Goal: Information Seeking & Learning: Learn about a topic

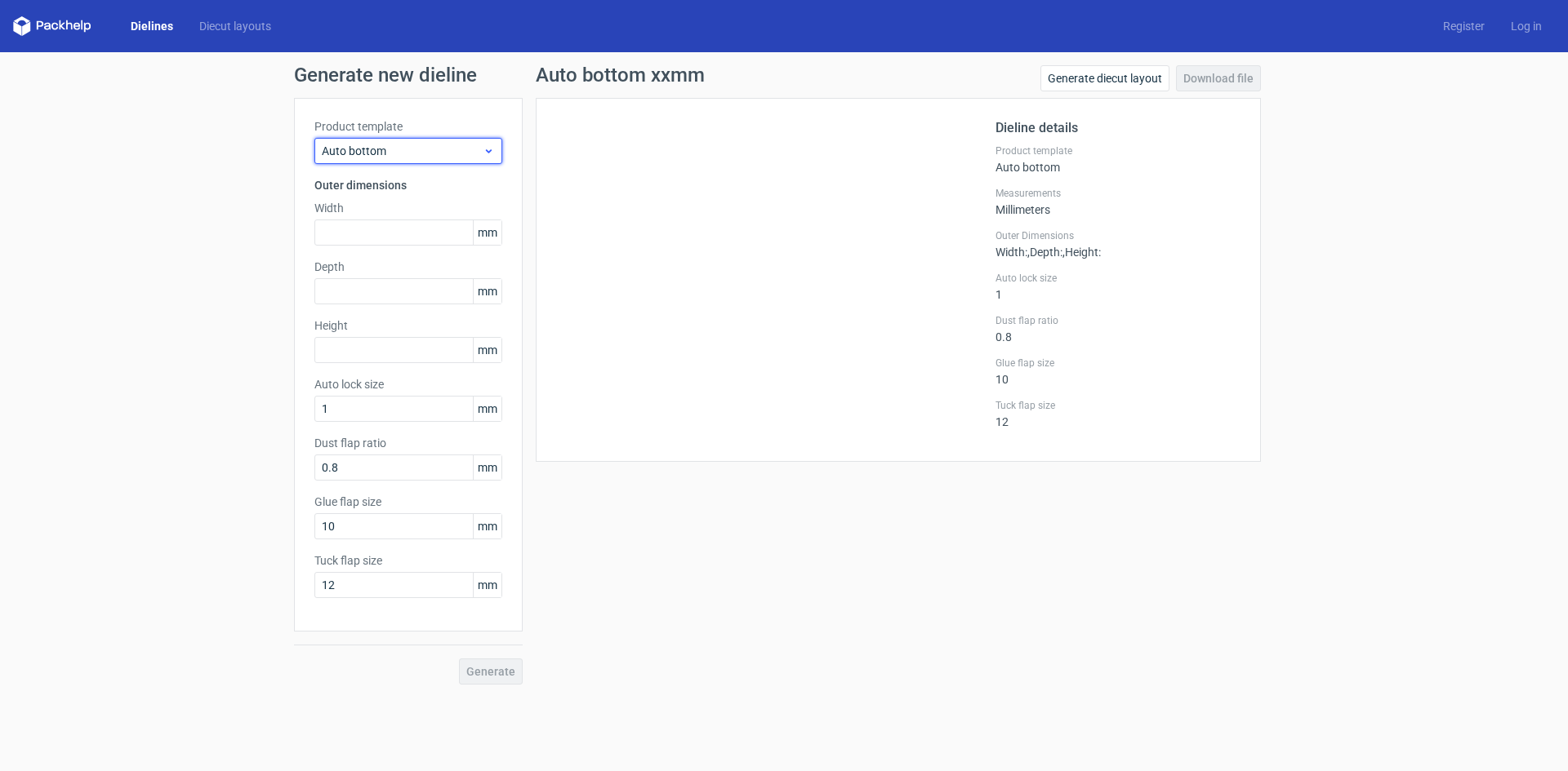
click at [492, 156] on icon at bounding box center [488, 151] width 12 height 13
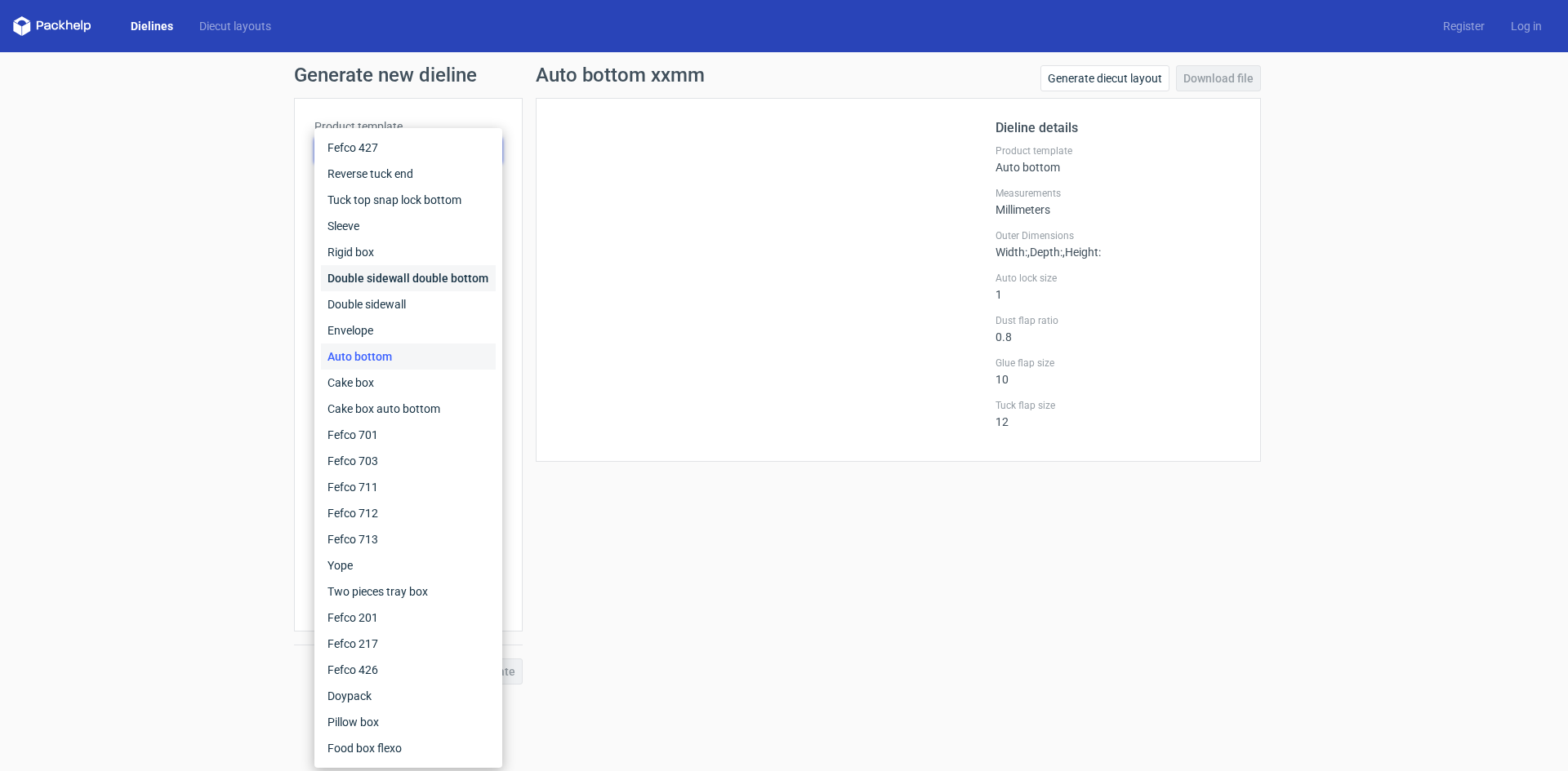
click at [379, 280] on div "Double sidewall double bottom" at bounding box center [408, 278] width 175 height 26
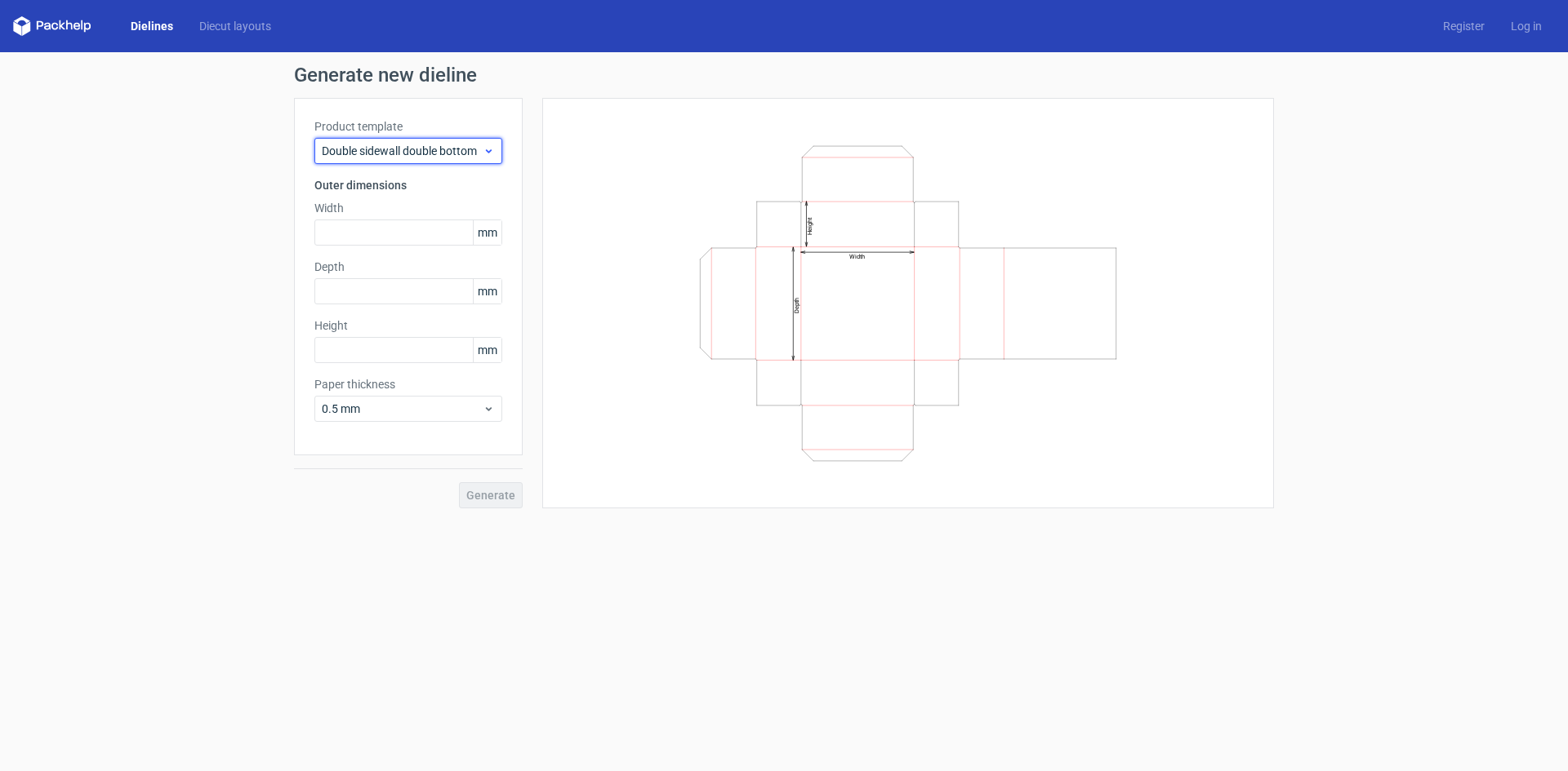
click at [485, 155] on icon at bounding box center [488, 151] width 12 height 13
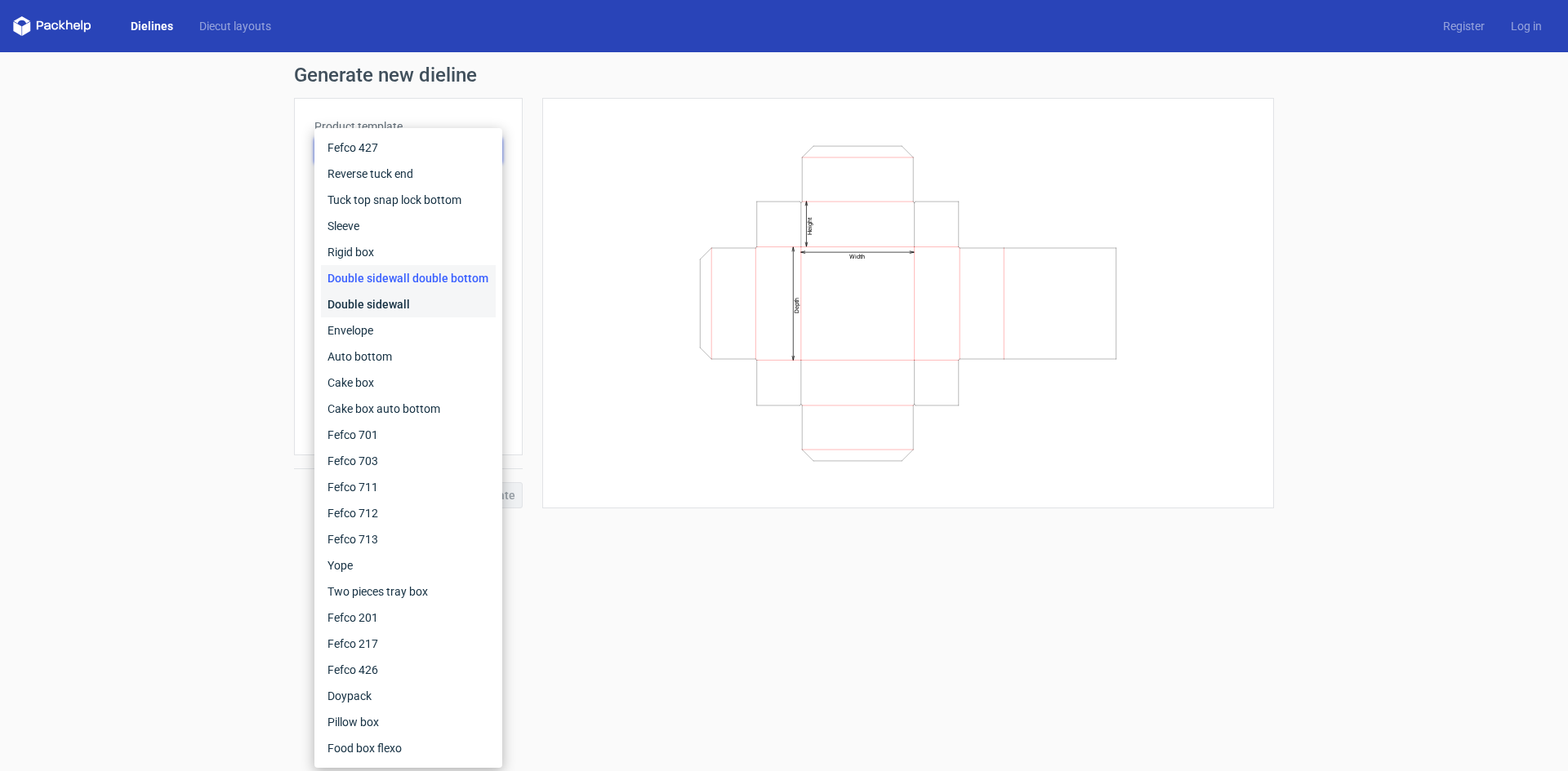
click at [388, 298] on div "Double sidewall" at bounding box center [408, 304] width 175 height 26
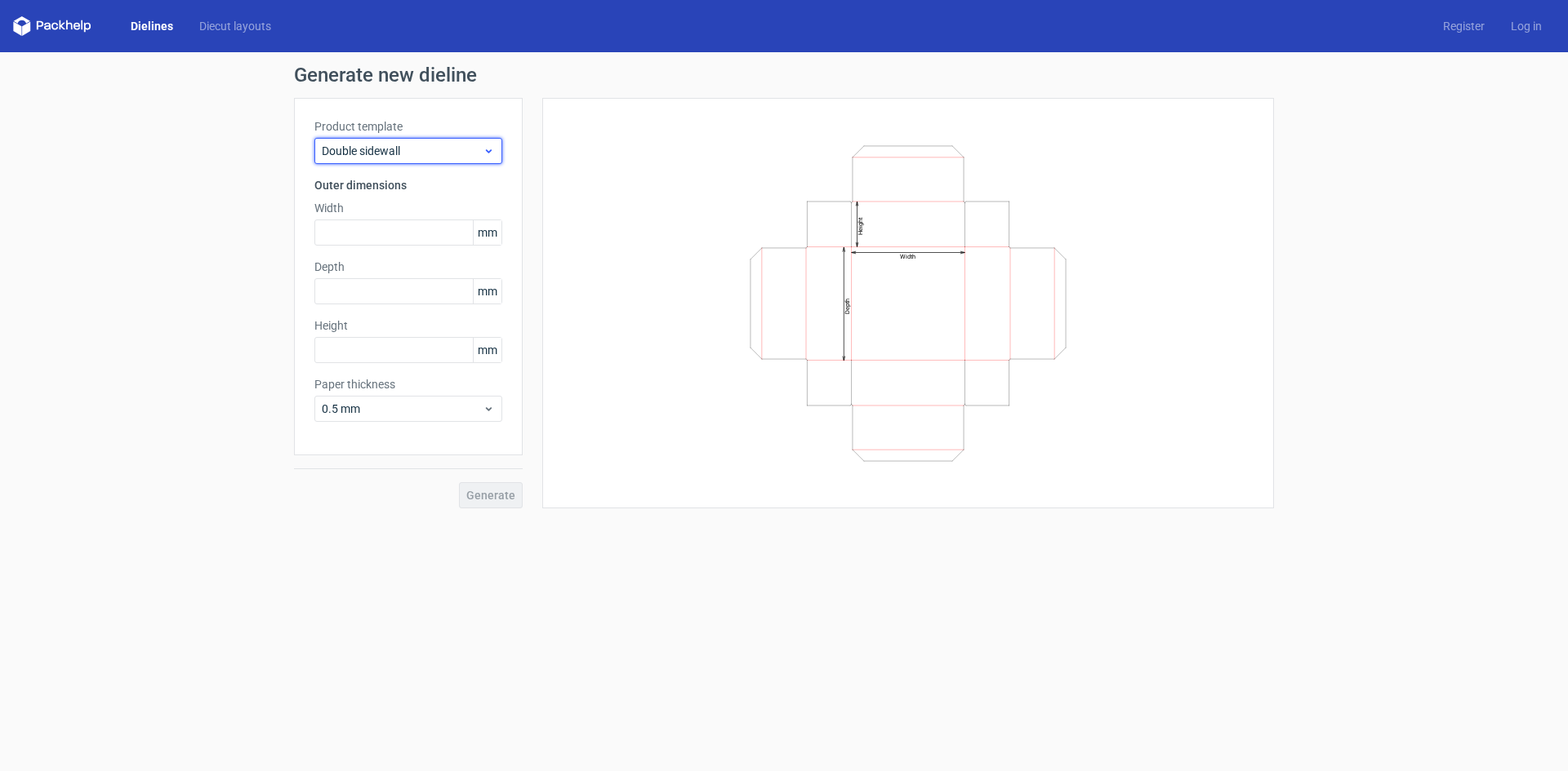
click at [483, 154] on icon at bounding box center [488, 151] width 12 height 13
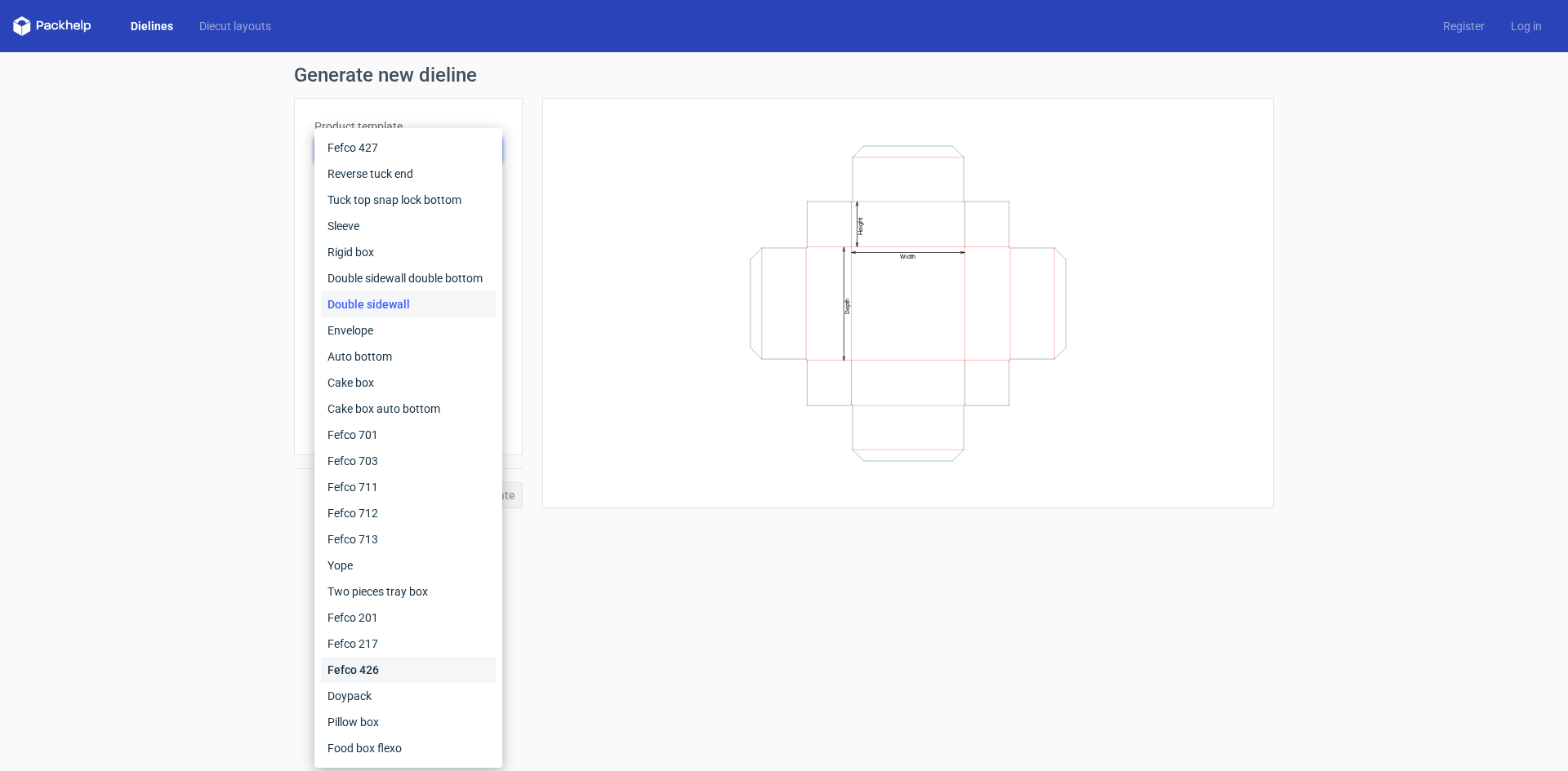
click at [366, 670] on div "Fefco 426" at bounding box center [408, 670] width 175 height 26
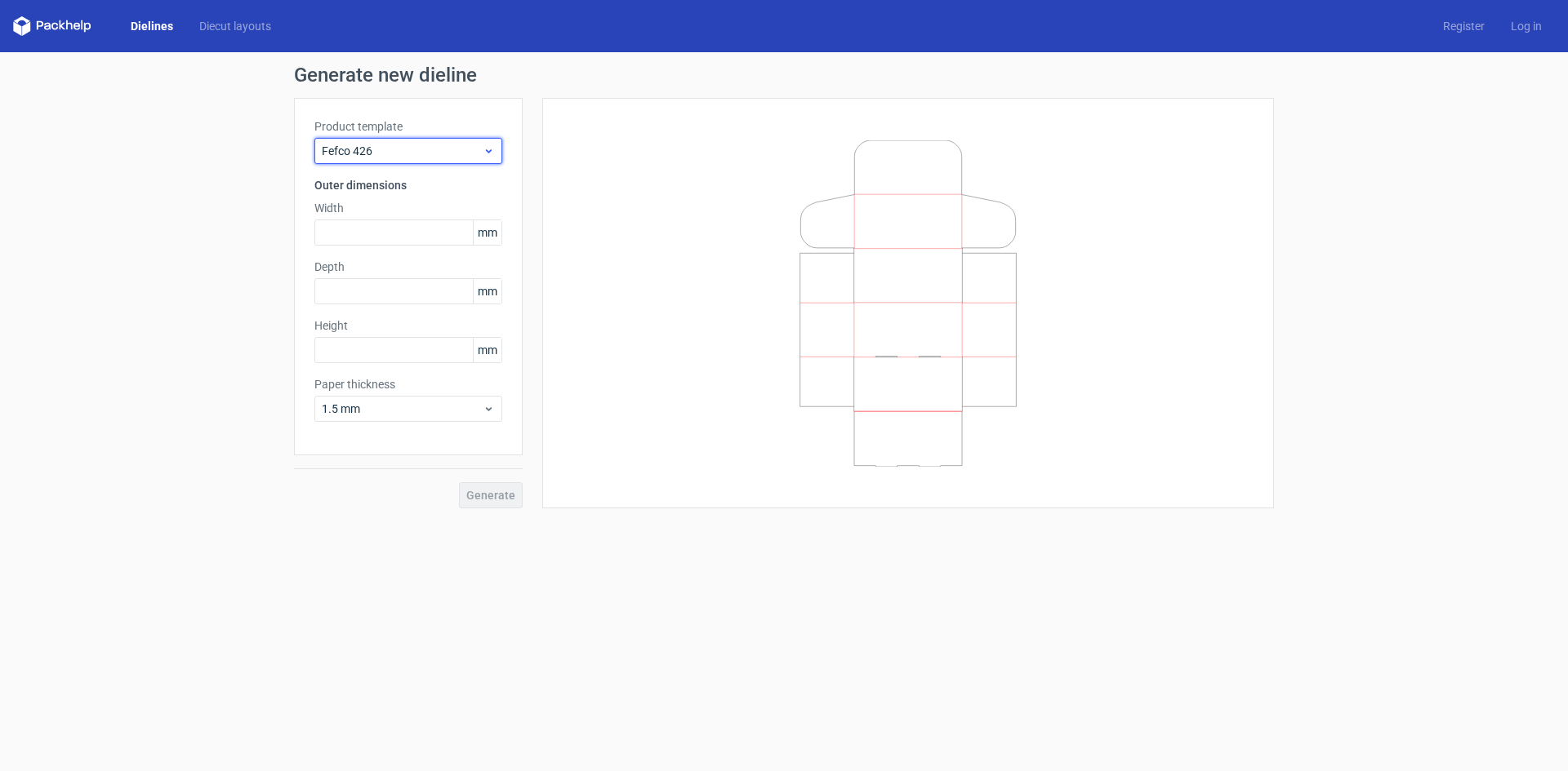
click at [487, 151] on use at bounding box center [488, 151] width 6 height 4
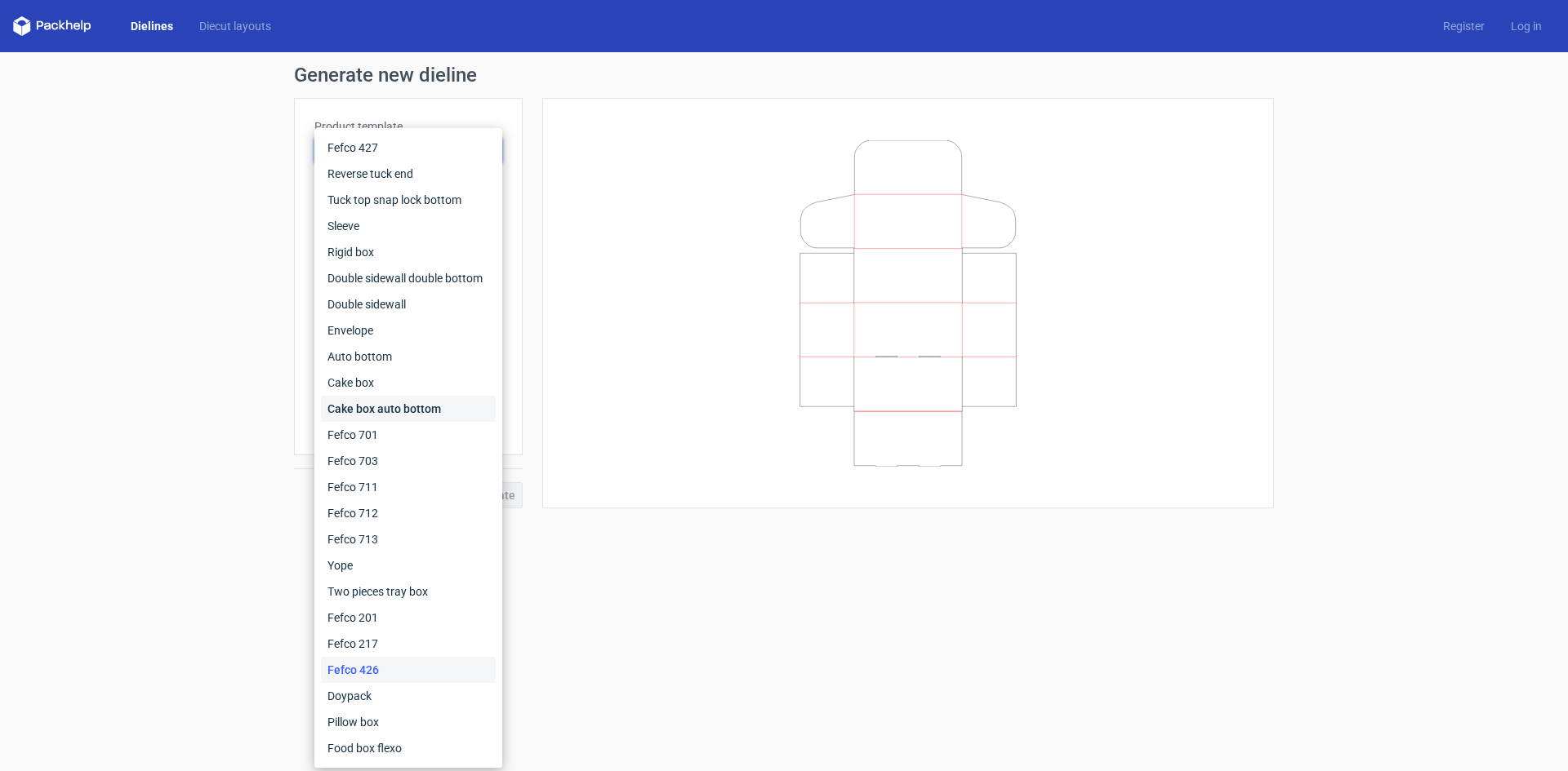
click at [382, 414] on div "Cake box auto bottom" at bounding box center [408, 409] width 175 height 26
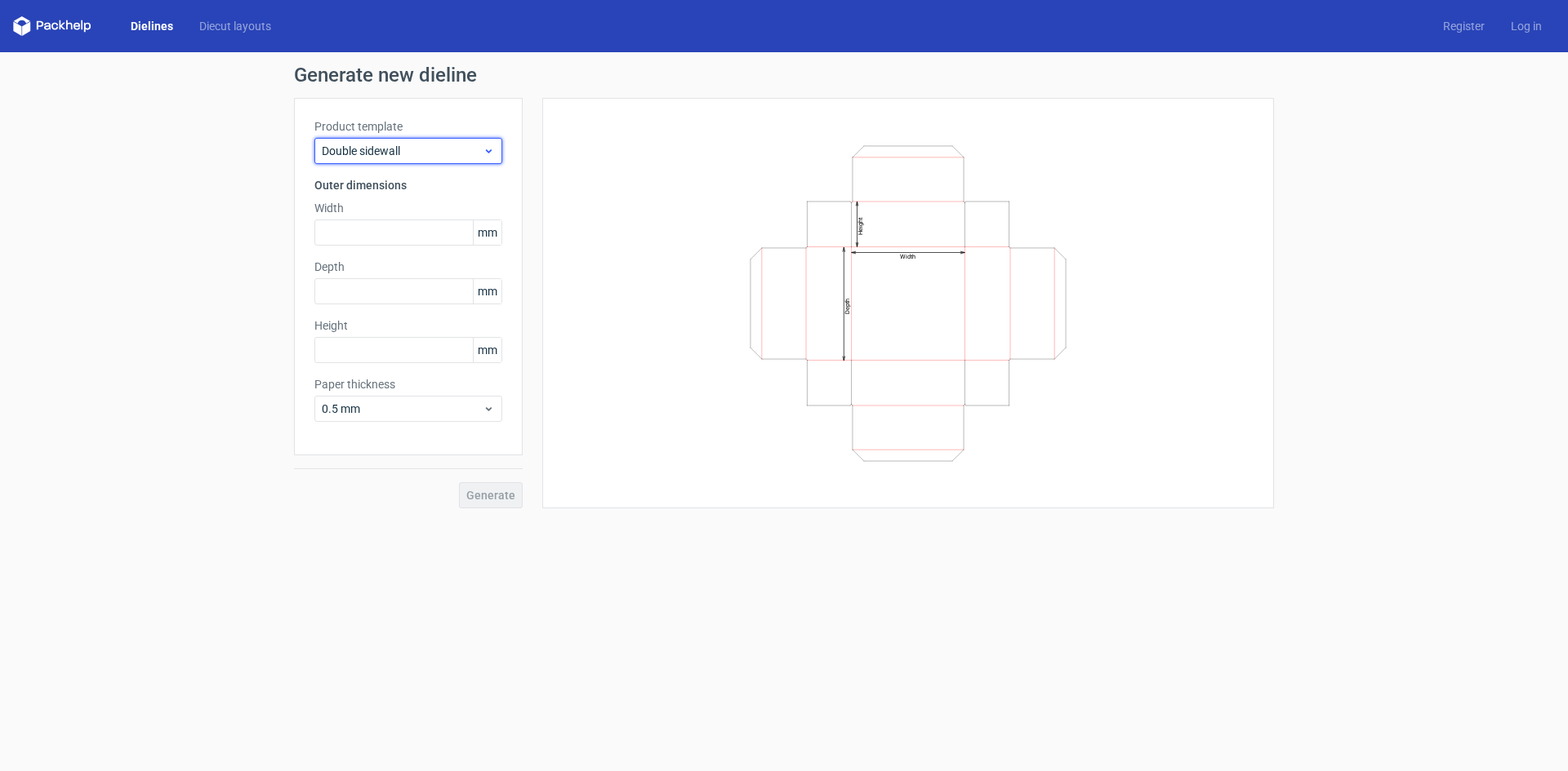
click at [490, 145] on icon at bounding box center [488, 151] width 12 height 13
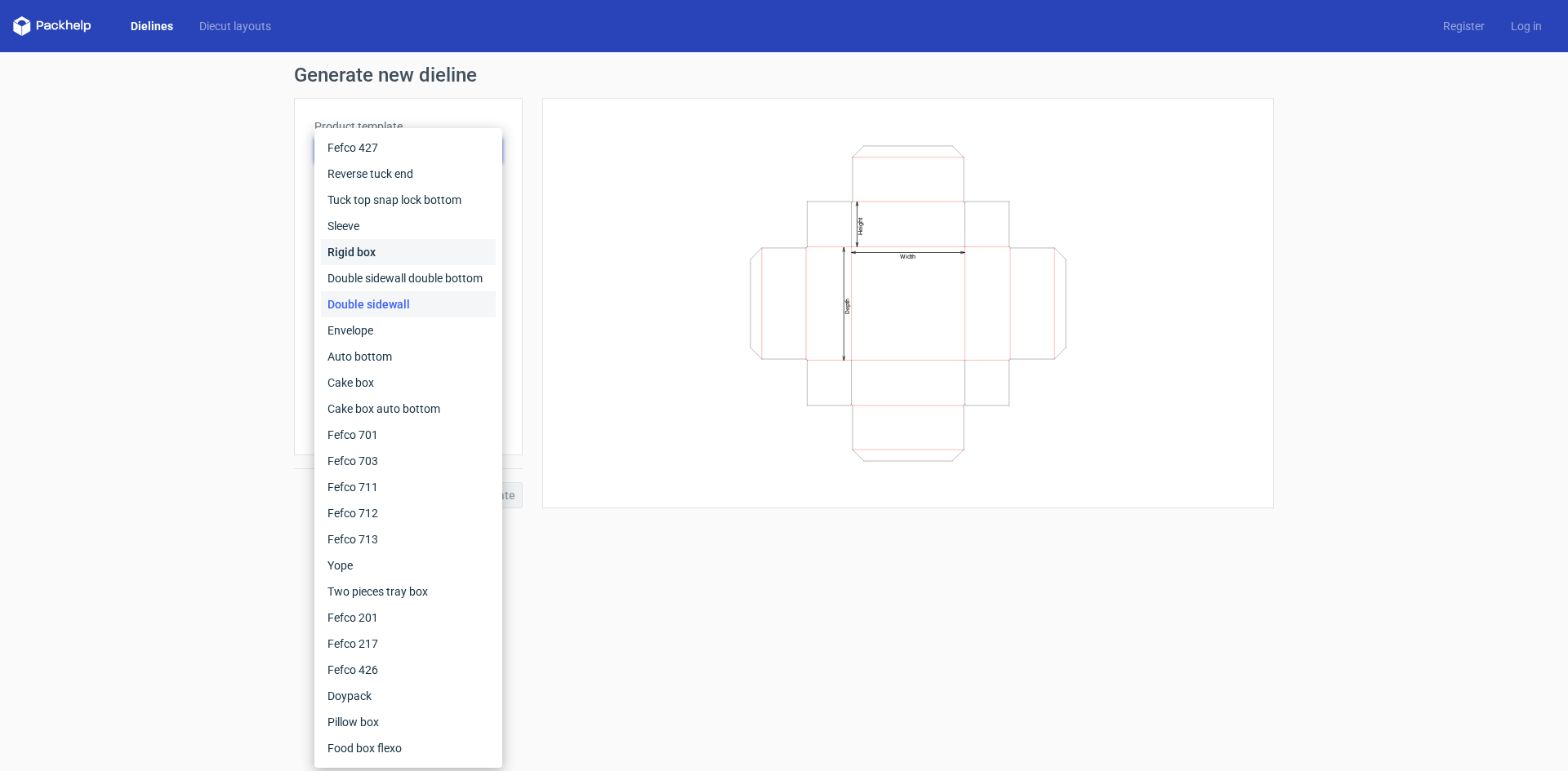
click at [357, 249] on div "Rigid box" at bounding box center [408, 252] width 175 height 26
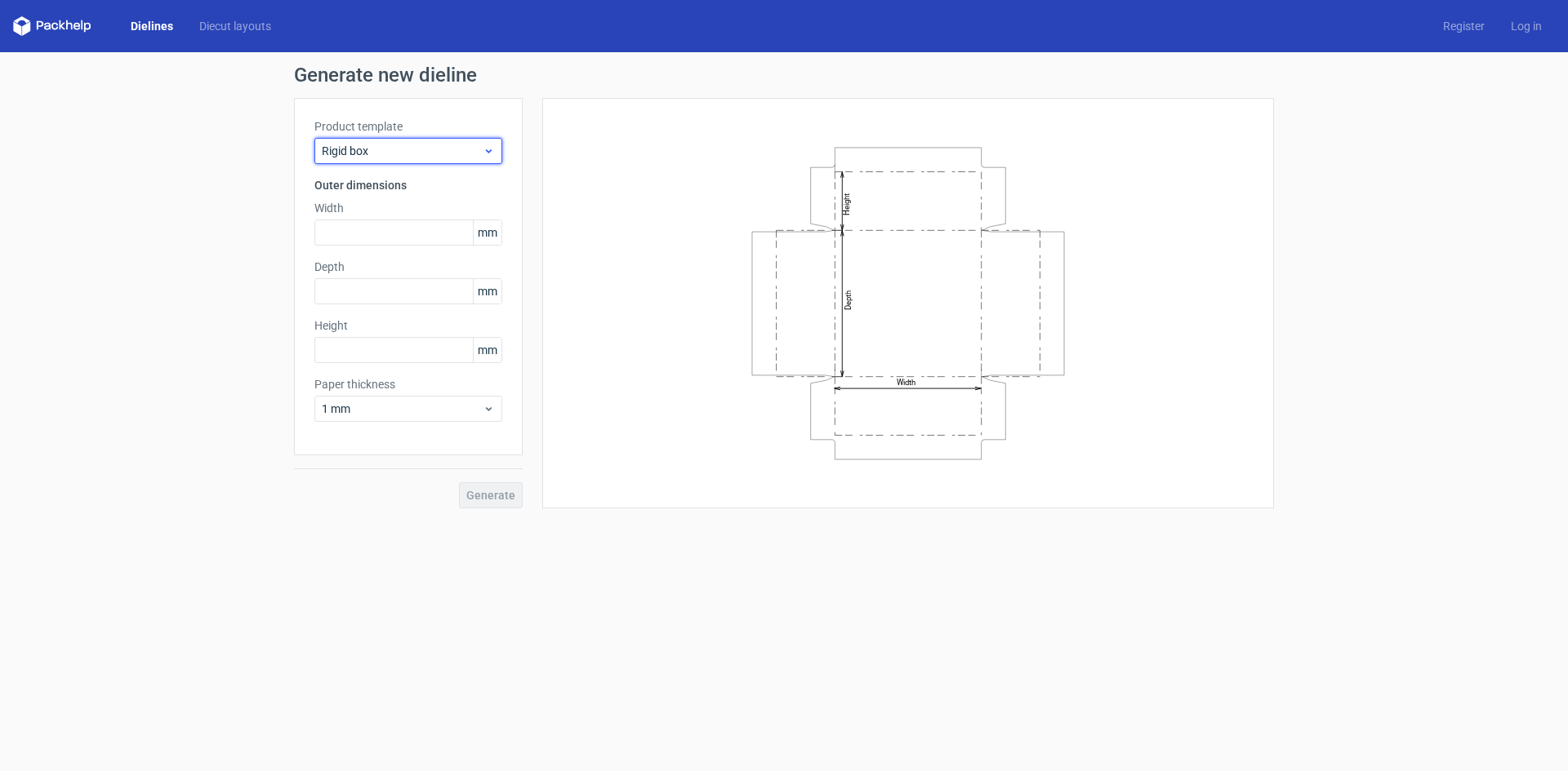
click at [483, 150] on icon at bounding box center [488, 151] width 12 height 13
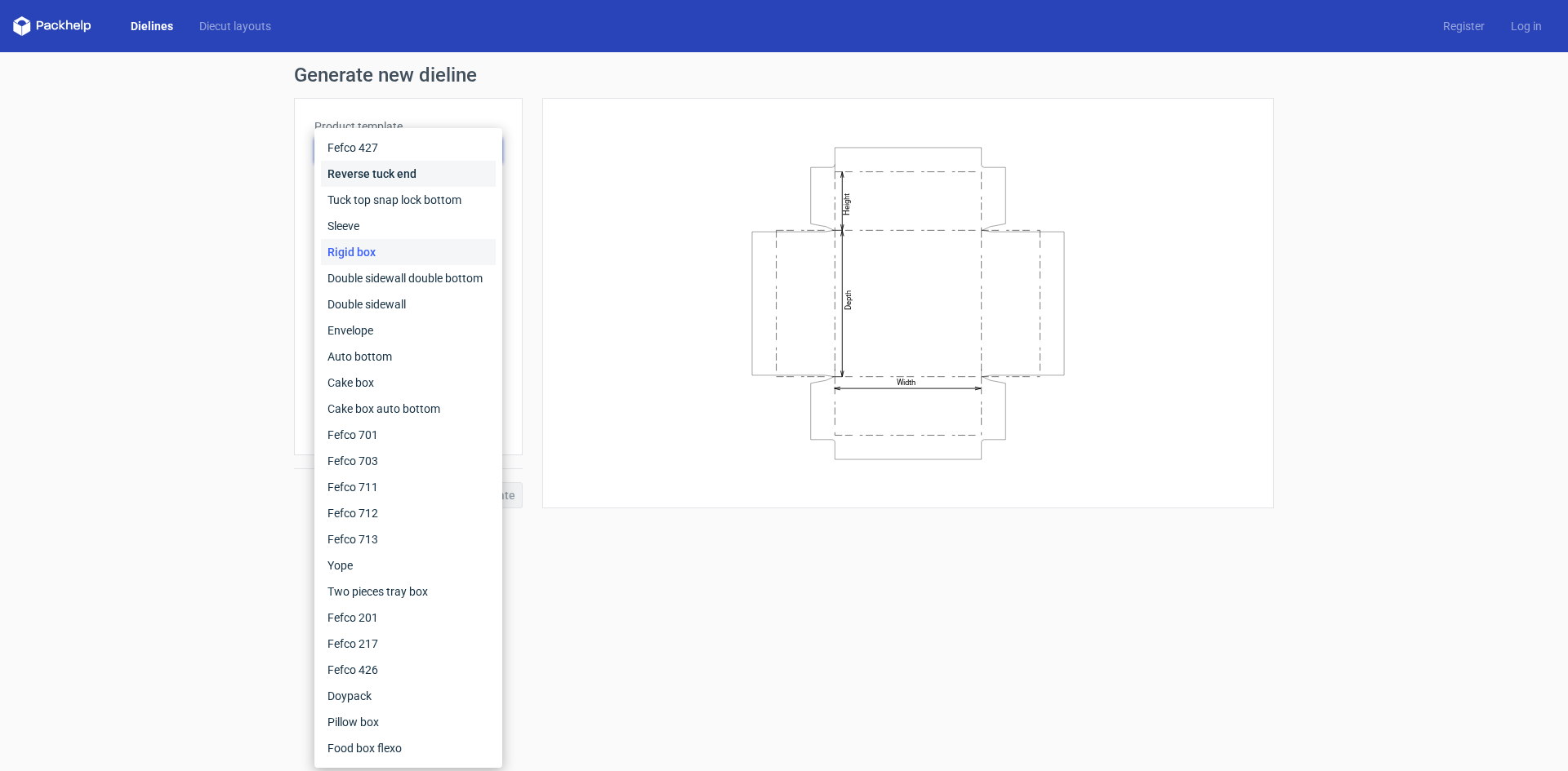
click at [403, 169] on div "Reverse tuck end" at bounding box center [408, 174] width 175 height 26
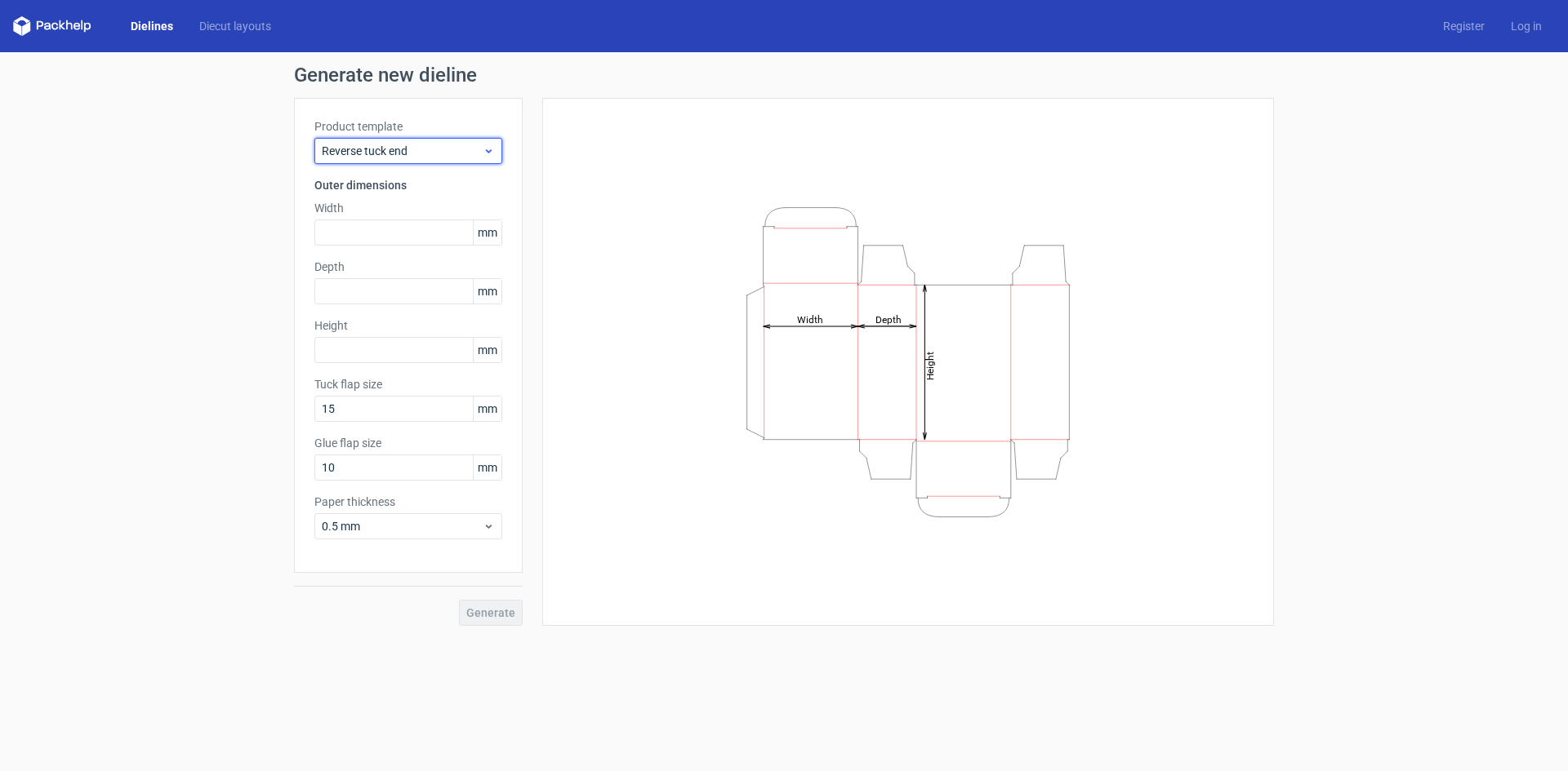
click at [492, 148] on icon at bounding box center [488, 151] width 12 height 13
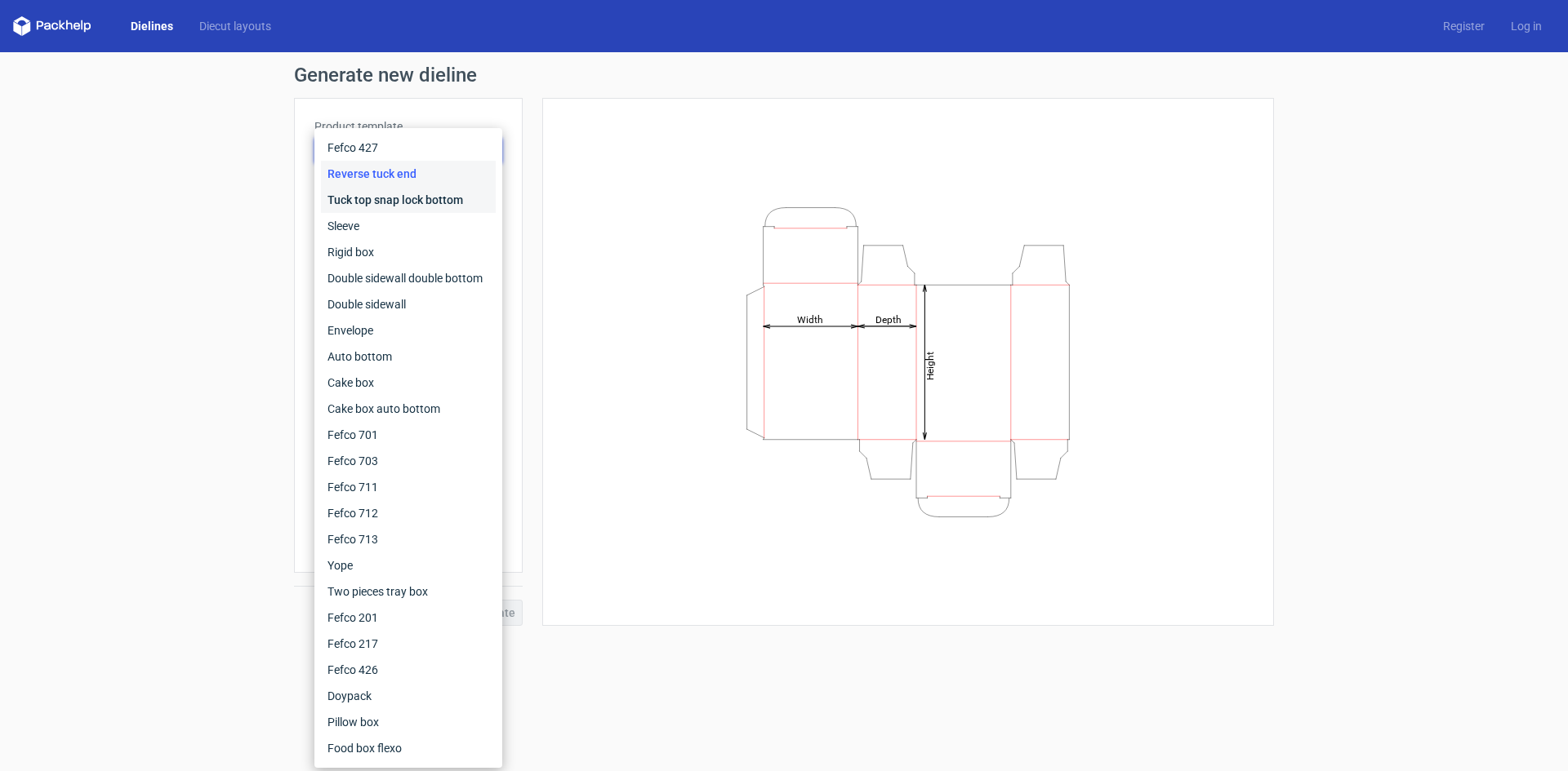
click at [447, 196] on div "Tuck top snap lock bottom" at bounding box center [408, 200] width 175 height 26
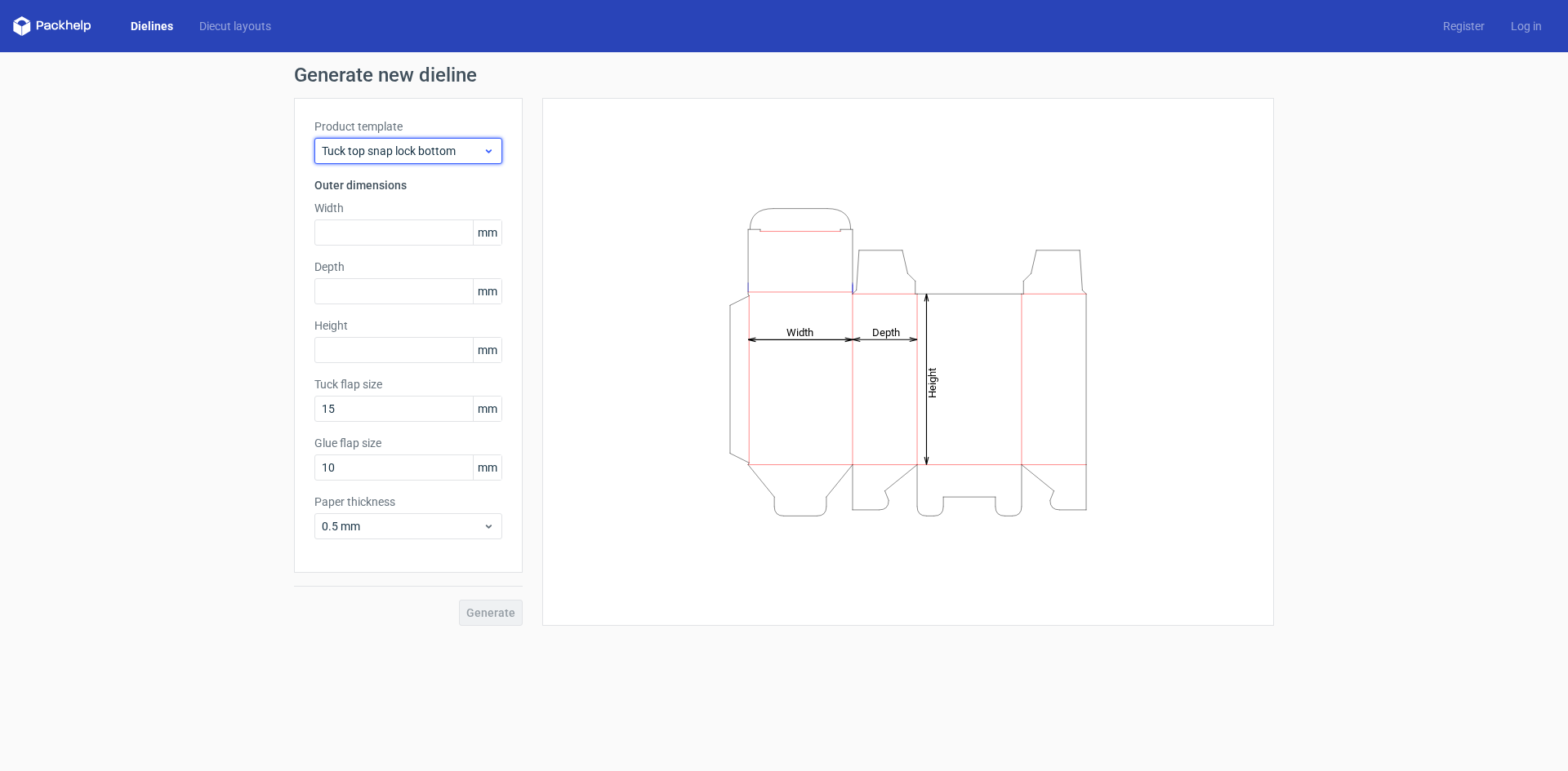
click at [481, 151] on span "Tuck top snap lock bottom" at bounding box center [402, 151] width 161 height 16
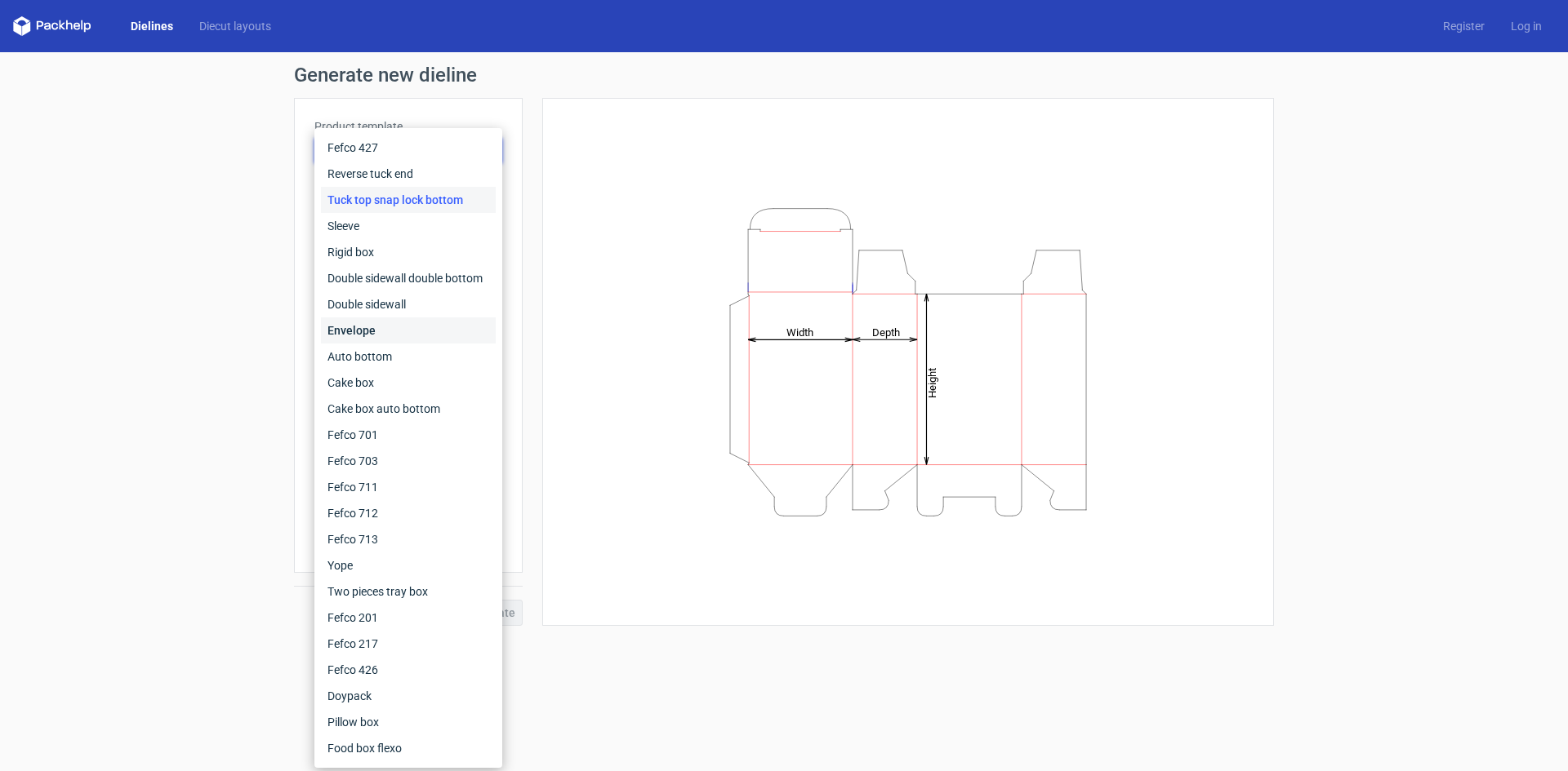
click at [358, 327] on div "Envelope" at bounding box center [408, 330] width 175 height 26
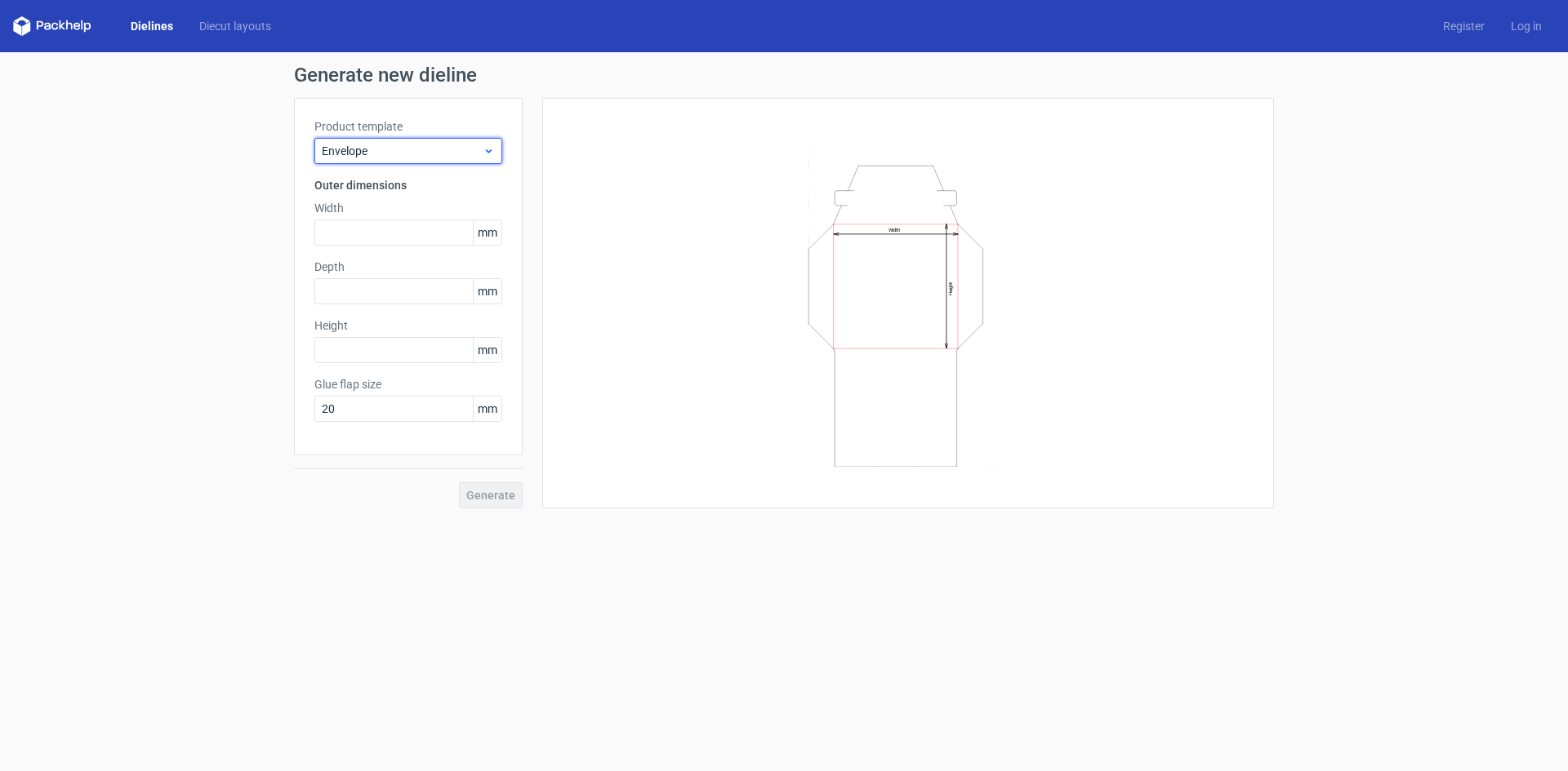
click at [489, 148] on icon at bounding box center [488, 151] width 12 height 13
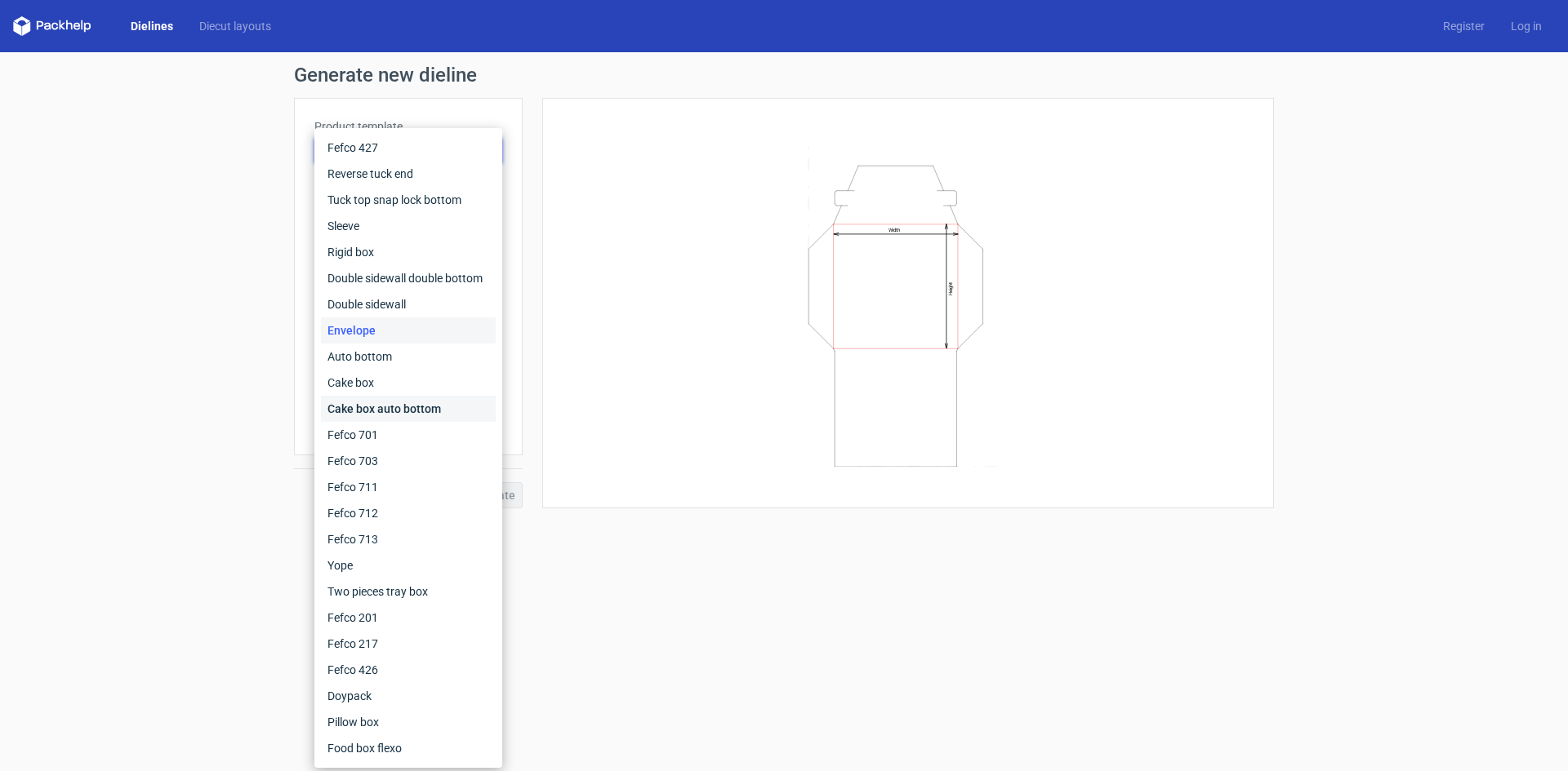
click at [409, 410] on div "Cake box auto bottom" at bounding box center [408, 409] width 175 height 26
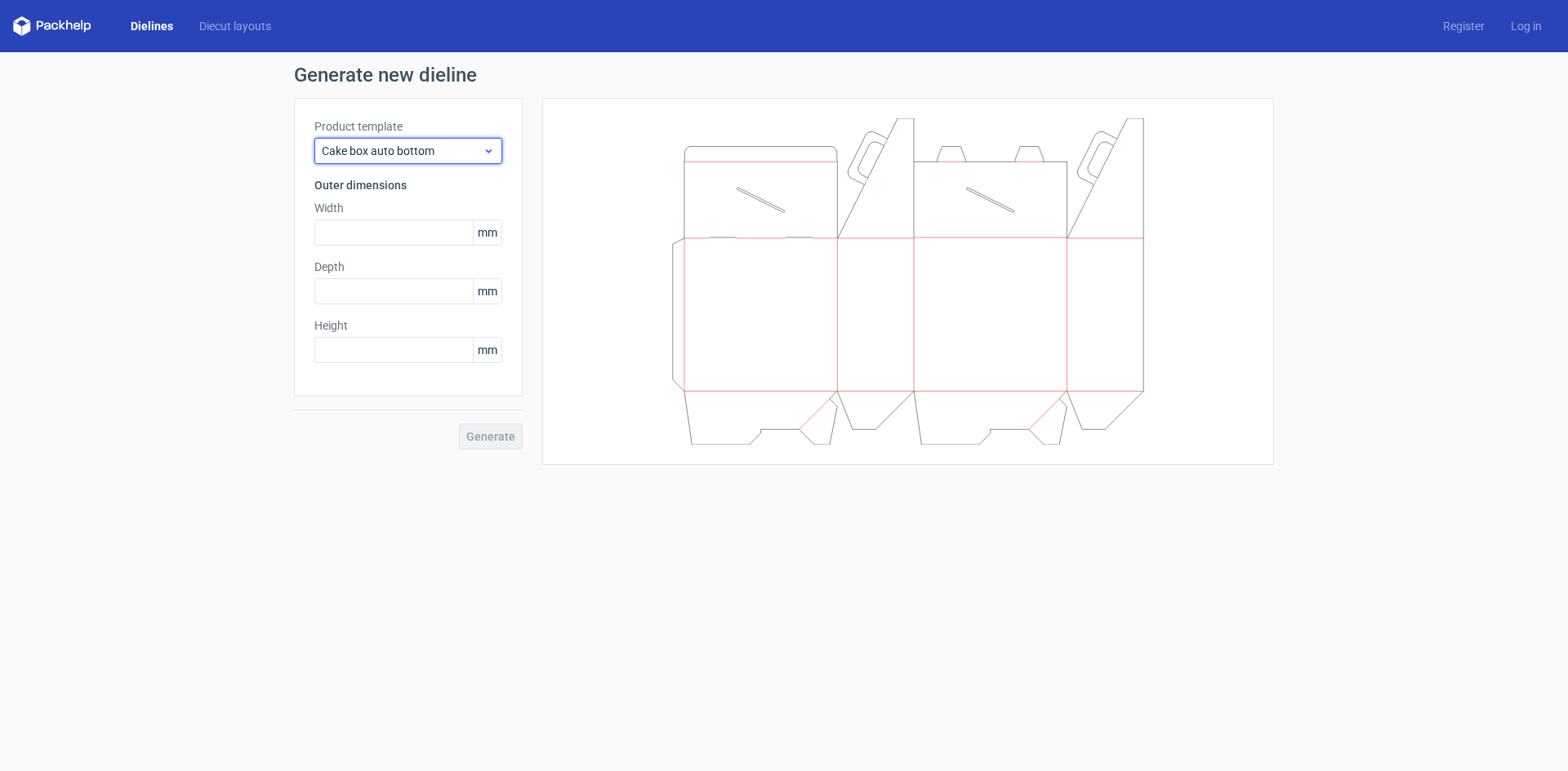
click at [493, 149] on icon at bounding box center [488, 151] width 12 height 13
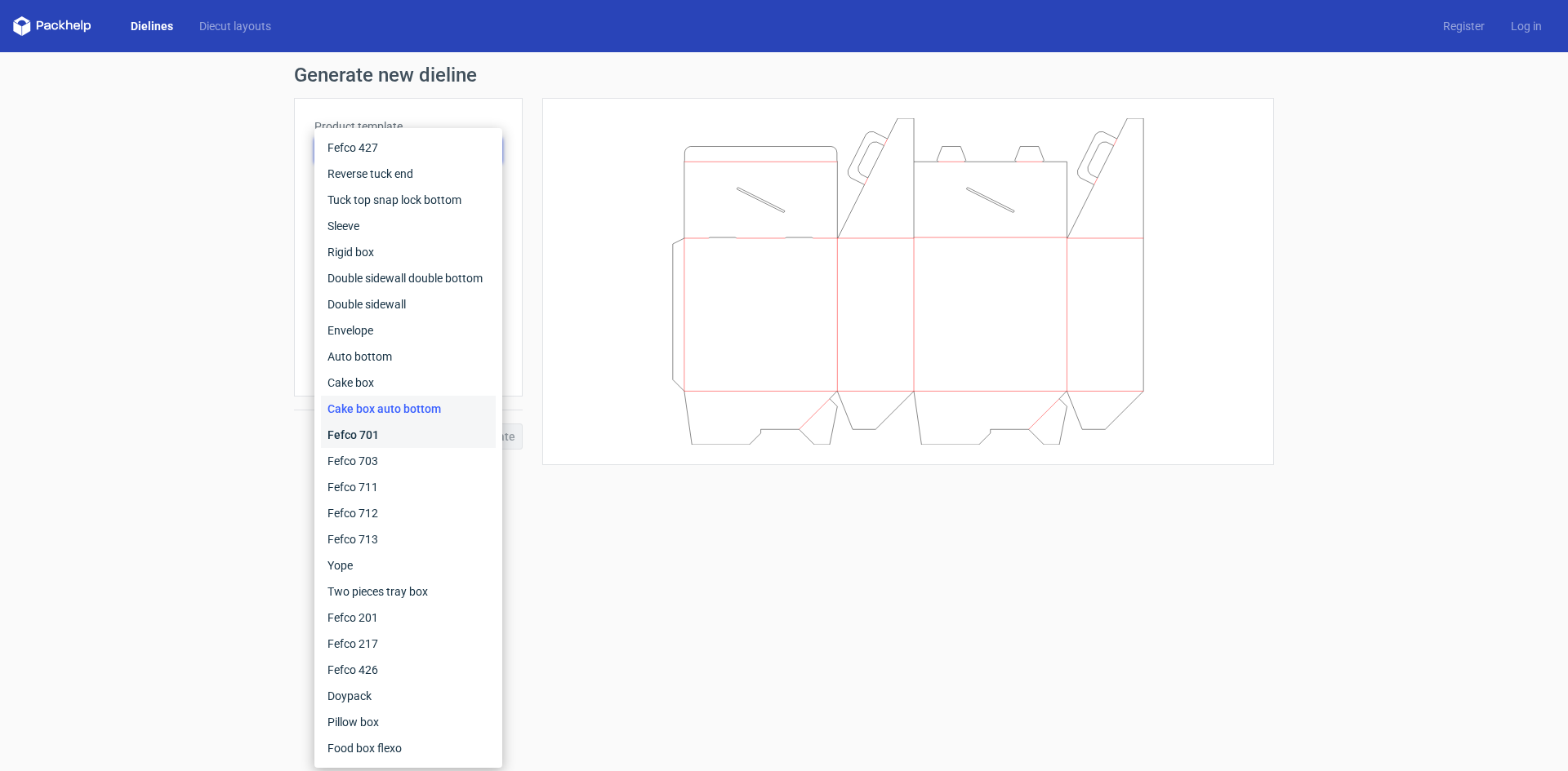
click at [408, 433] on div "Fefco 701" at bounding box center [408, 435] width 175 height 26
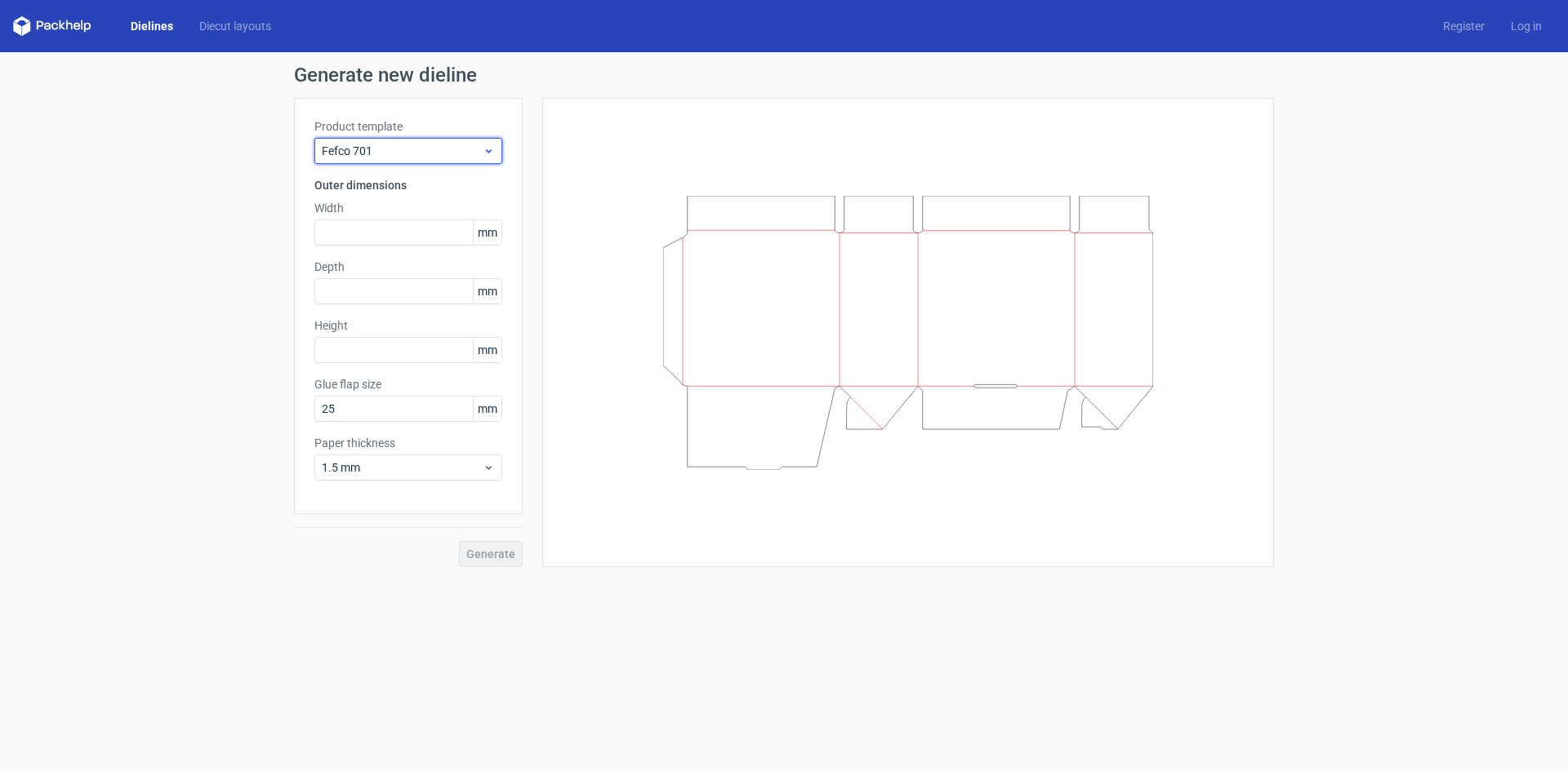
click at [494, 155] on icon at bounding box center [488, 151] width 12 height 13
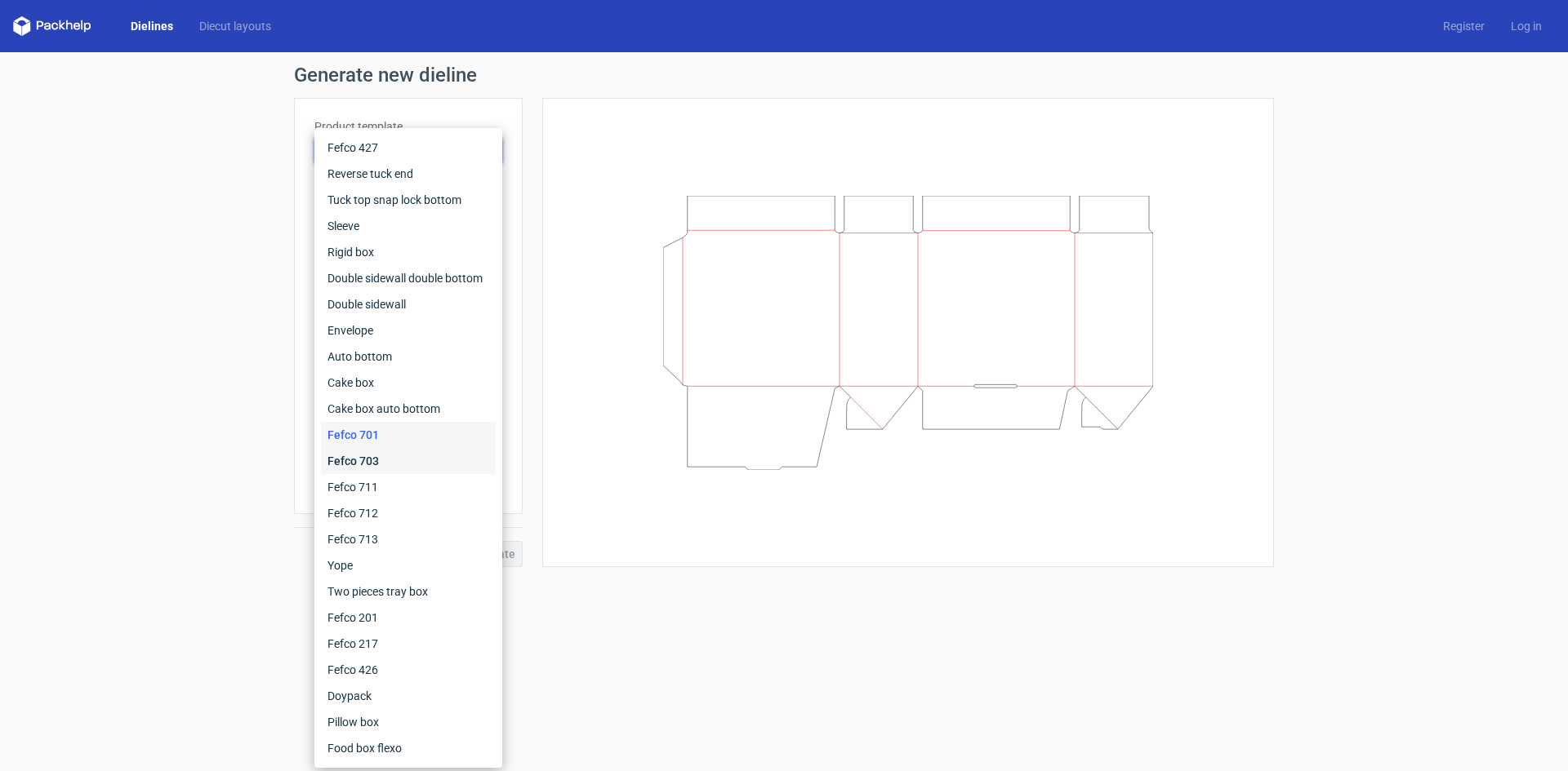
click at [430, 464] on div "Fefco 703" at bounding box center [408, 461] width 175 height 26
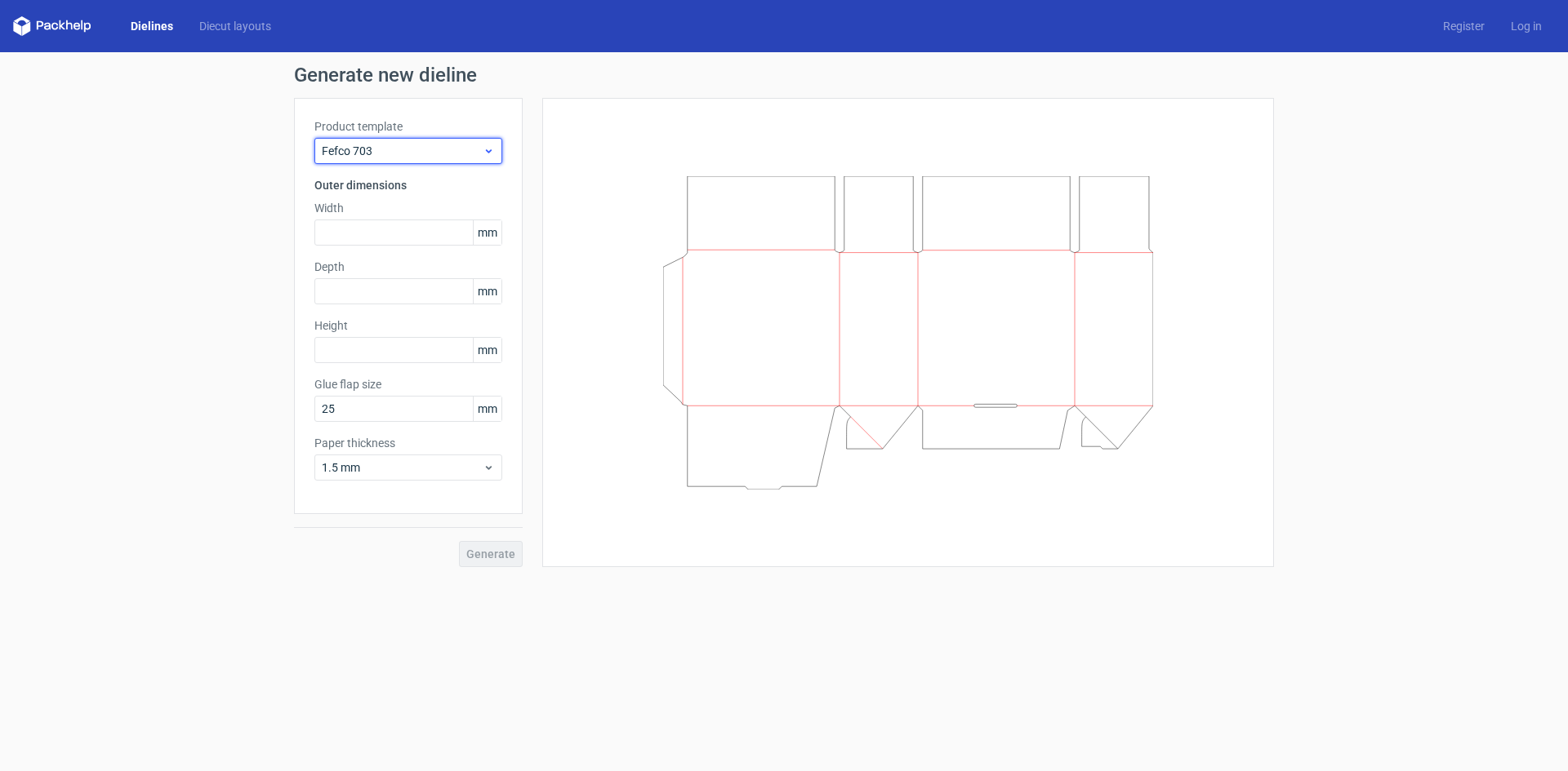
click at [493, 150] on icon at bounding box center [488, 151] width 12 height 13
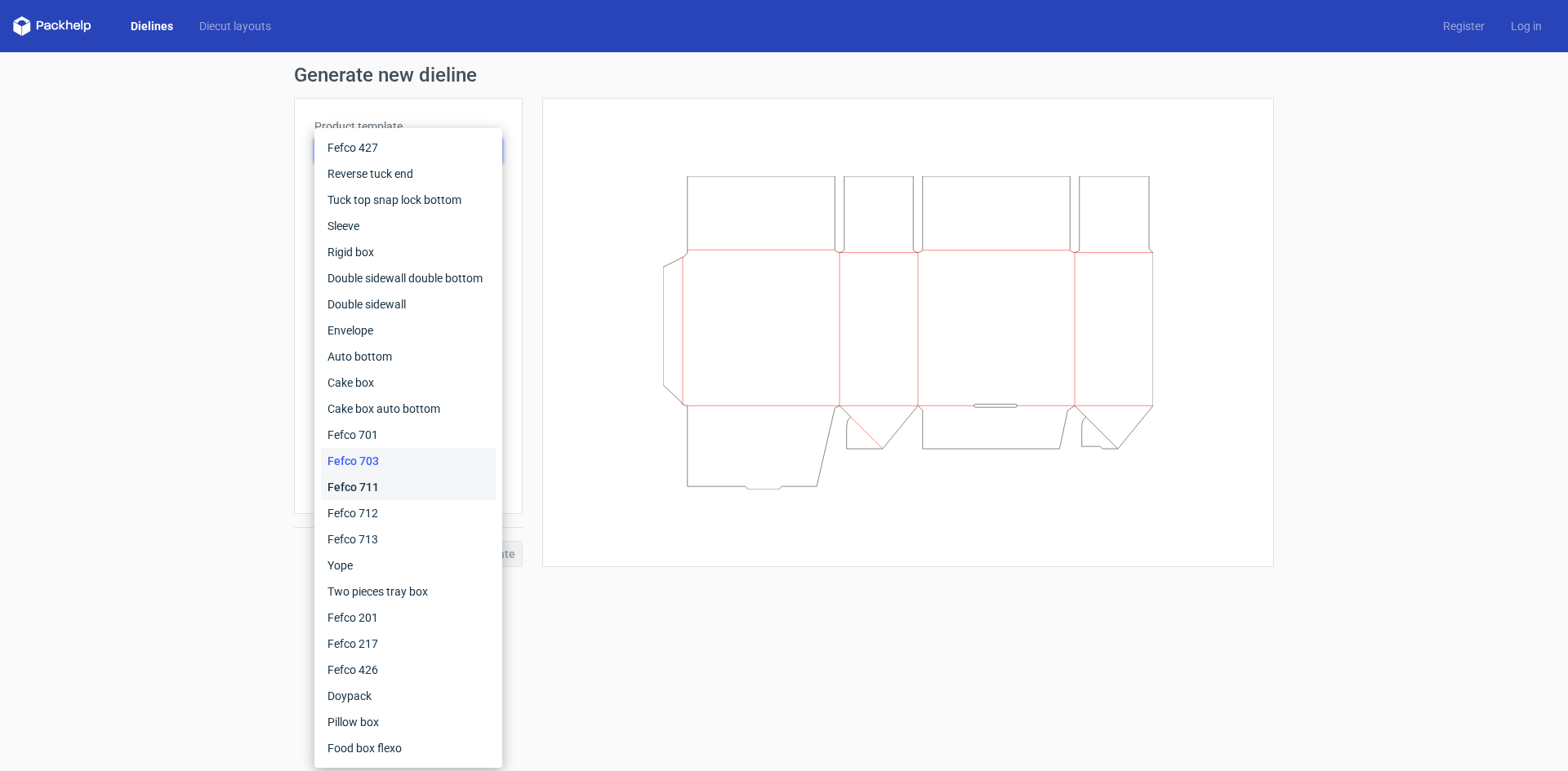
click at [407, 478] on div "Fefco 711" at bounding box center [408, 487] width 175 height 26
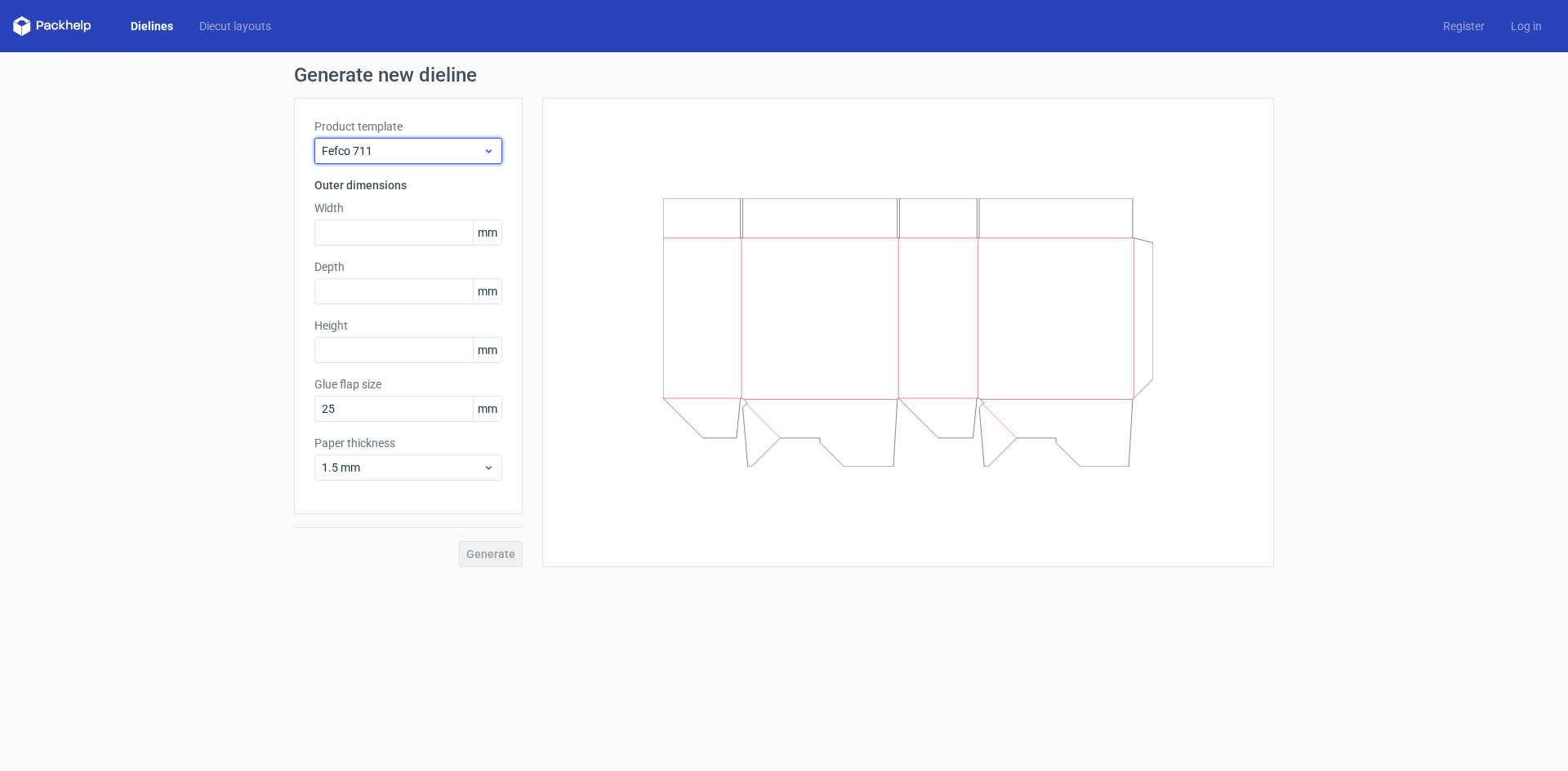
click at [485, 152] on icon at bounding box center [488, 151] width 12 height 13
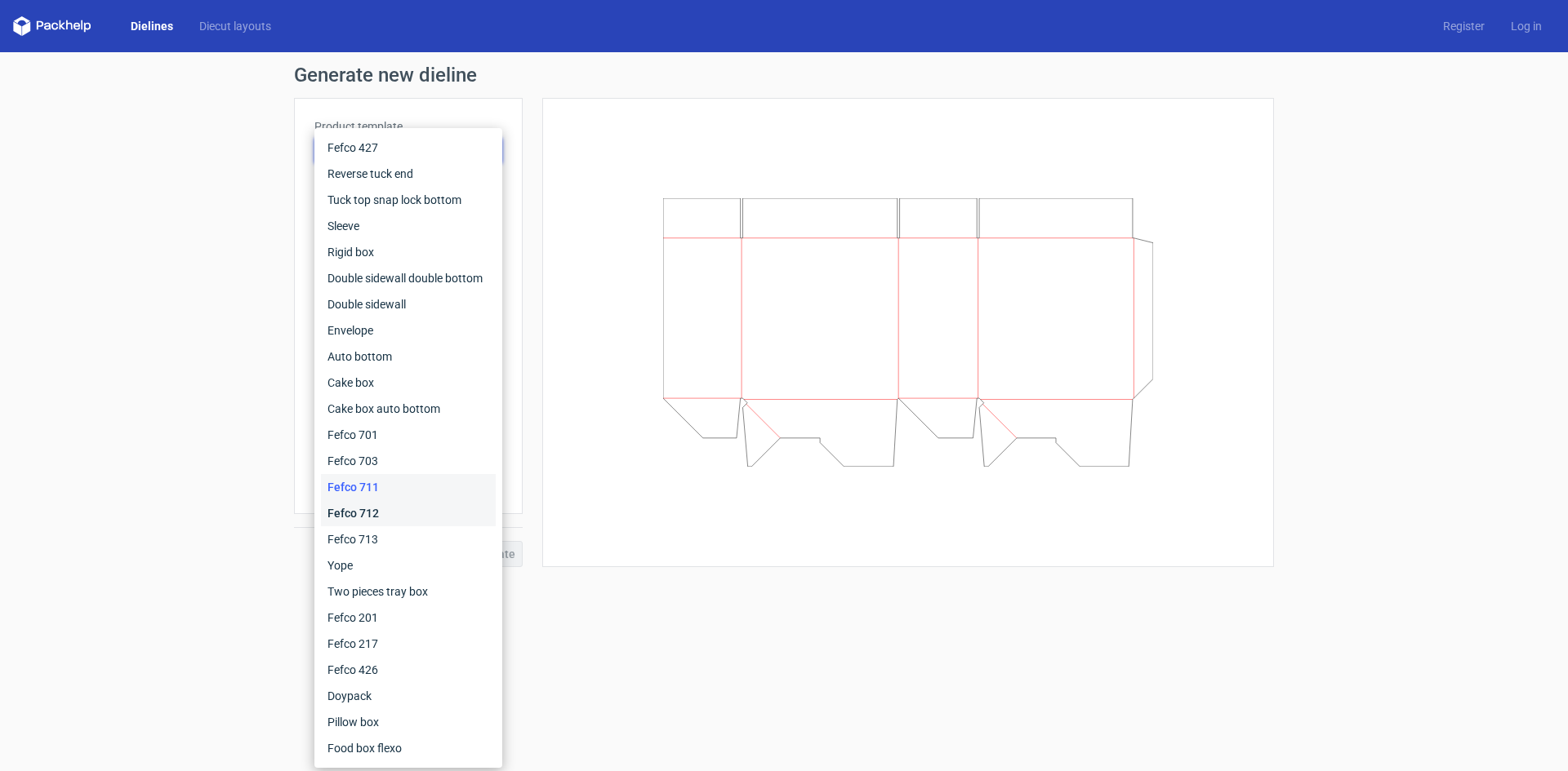
click at [399, 512] on div "Fefco 712" at bounding box center [408, 513] width 175 height 26
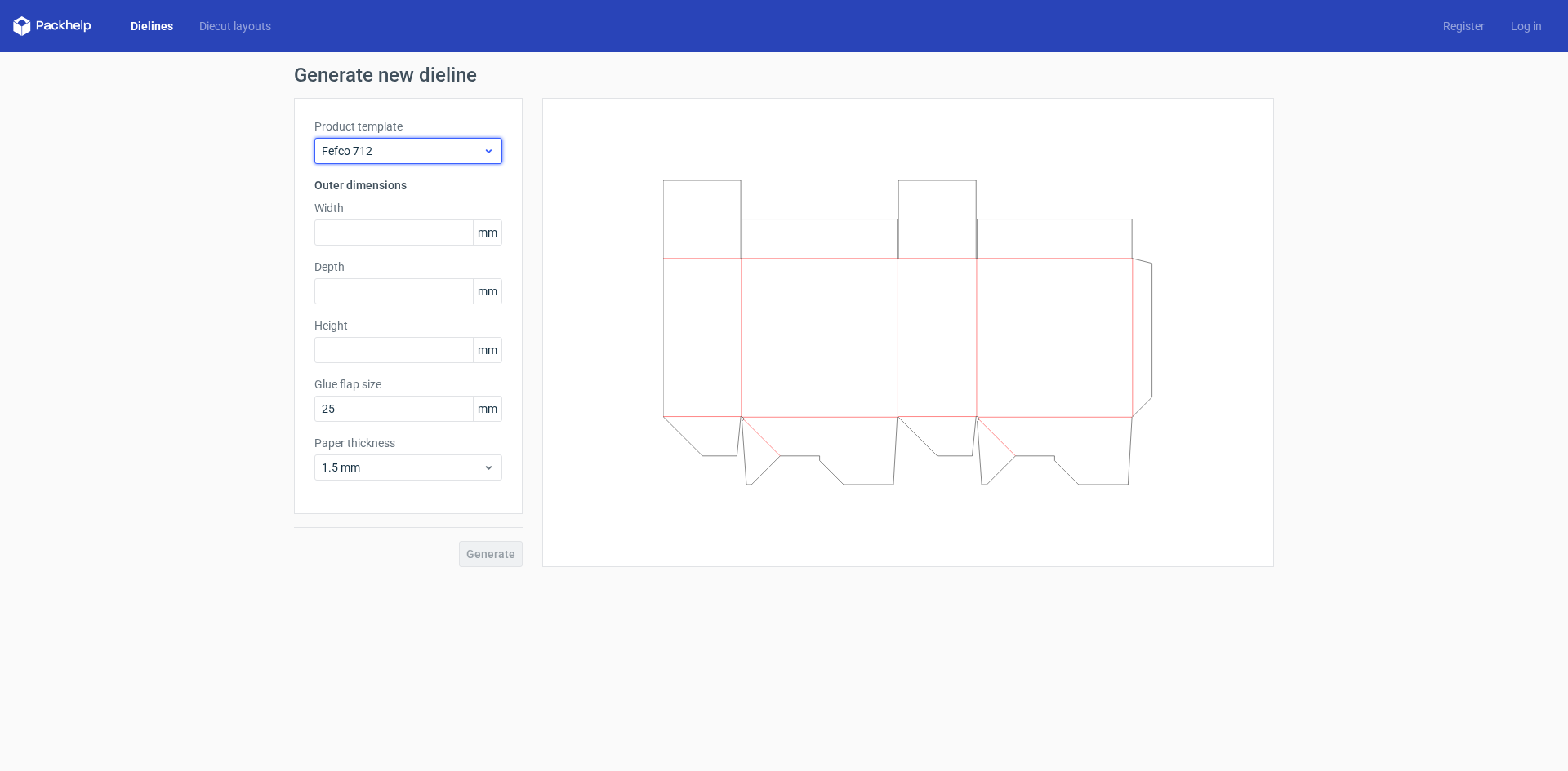
click at [490, 148] on icon at bounding box center [488, 151] width 12 height 13
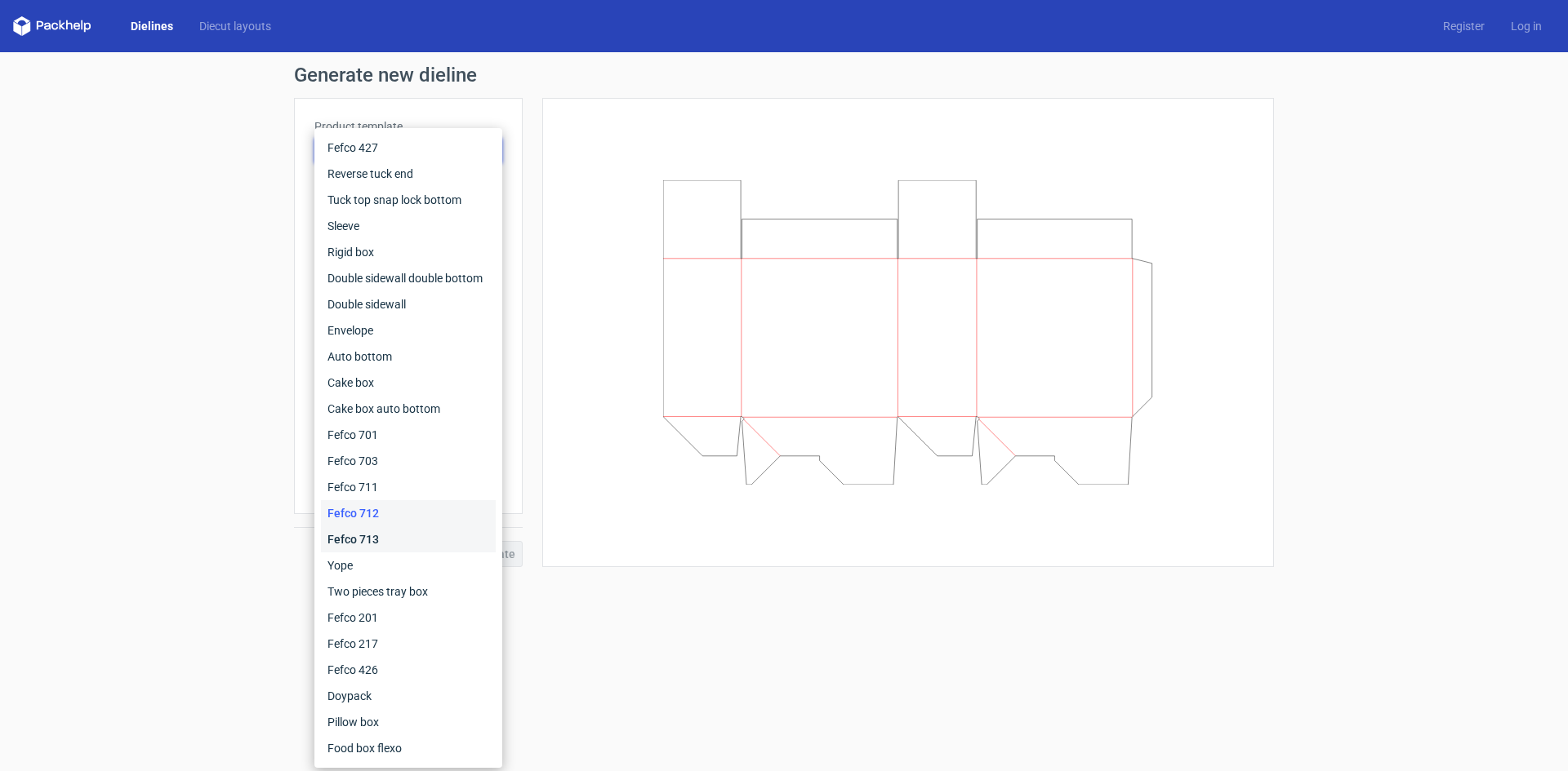
click at [398, 548] on div "Fefco 713" at bounding box center [408, 540] width 175 height 26
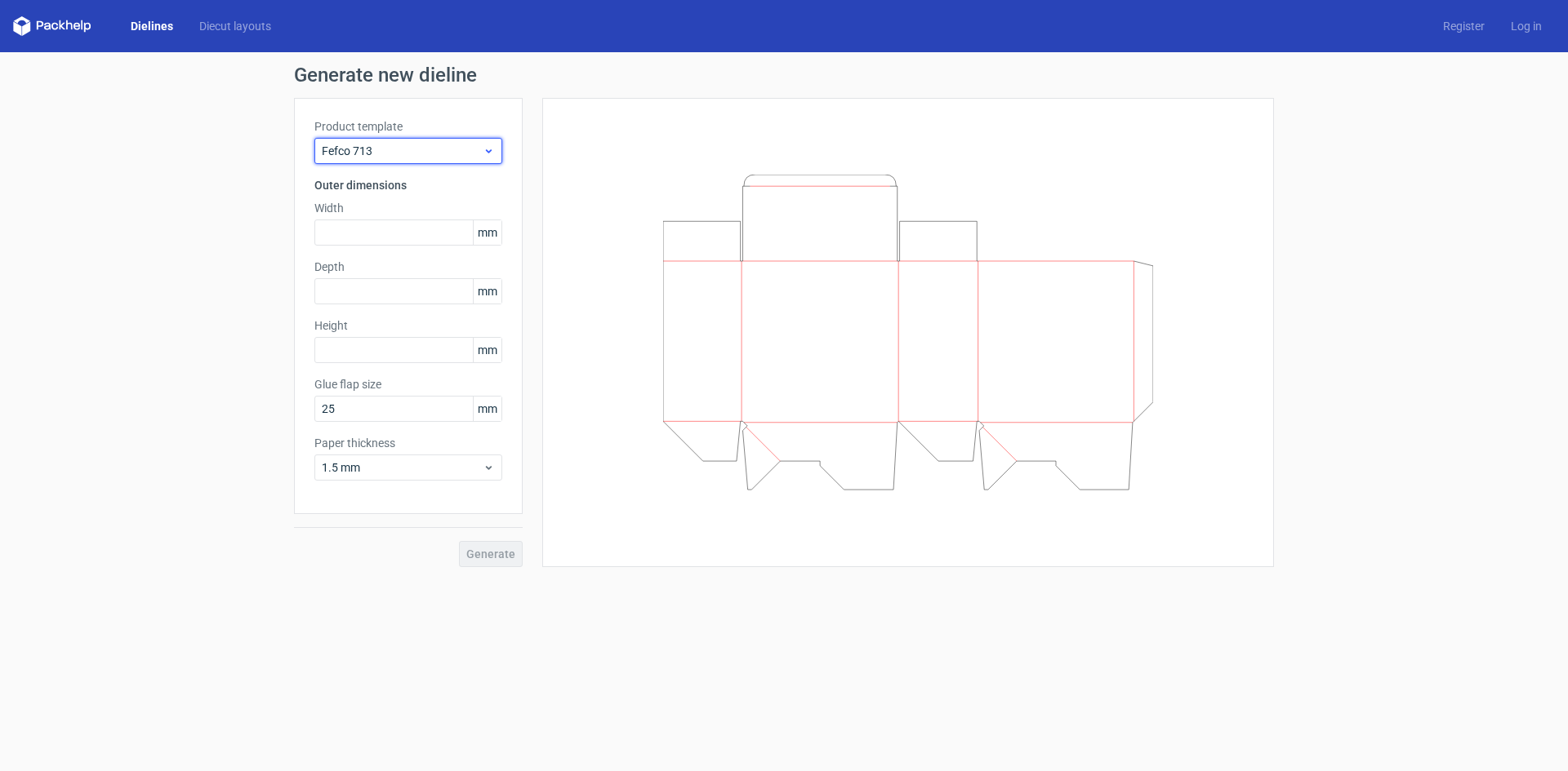
click at [496, 144] on div "Fefco 713" at bounding box center [408, 151] width 188 height 26
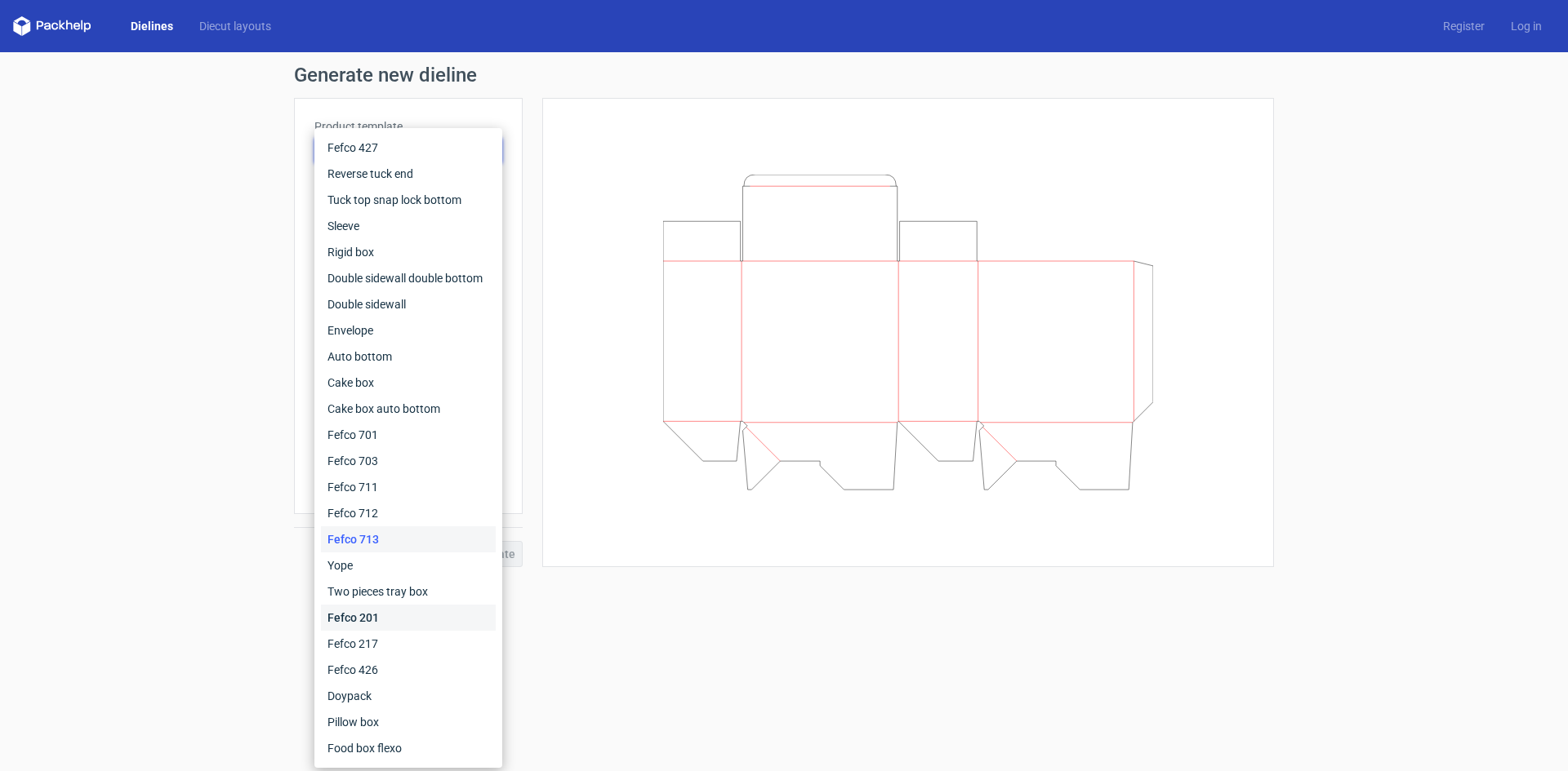
click at [371, 620] on div "Fefco 201" at bounding box center [408, 618] width 175 height 26
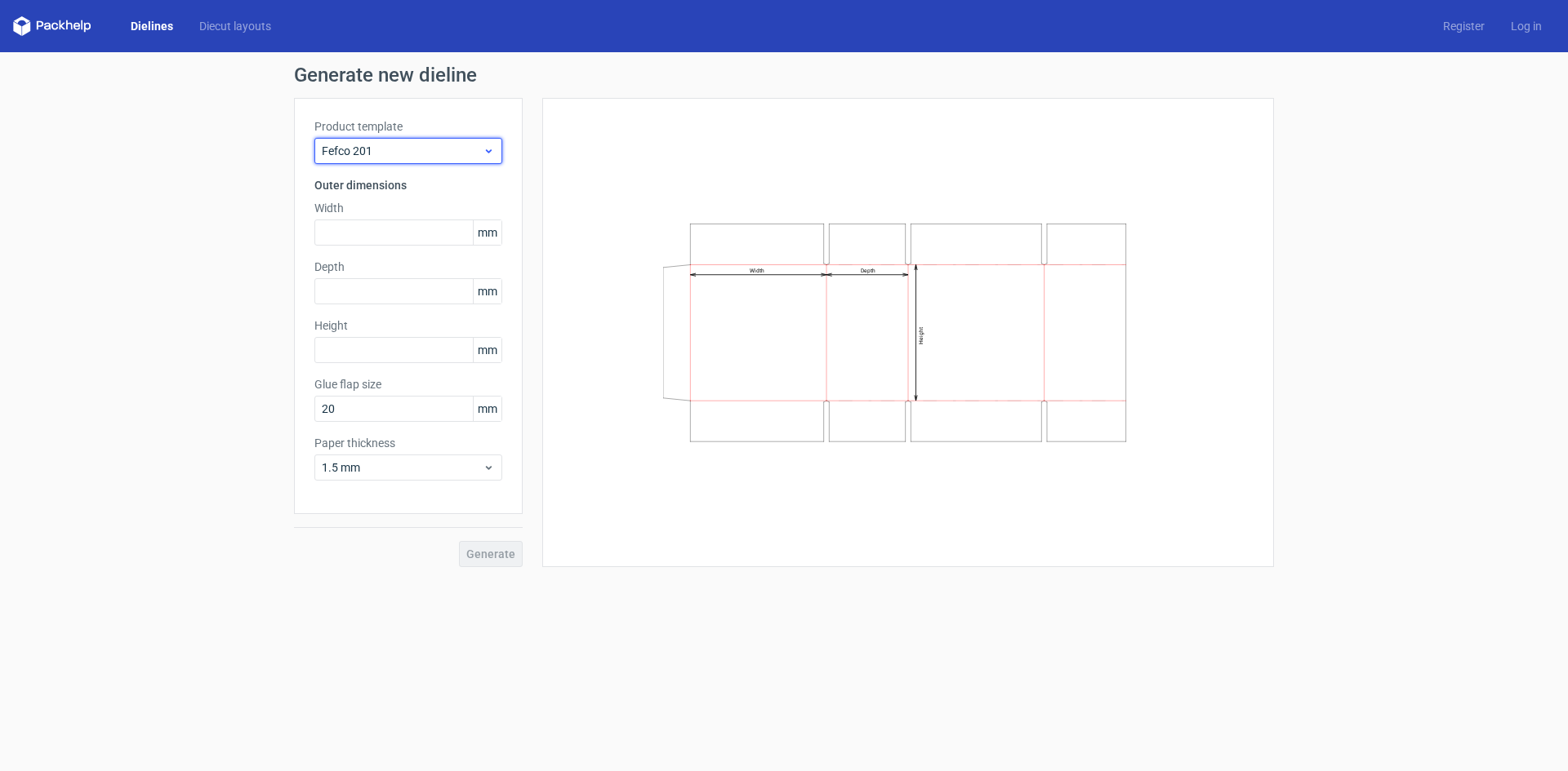
click at [487, 147] on icon at bounding box center [488, 151] width 12 height 13
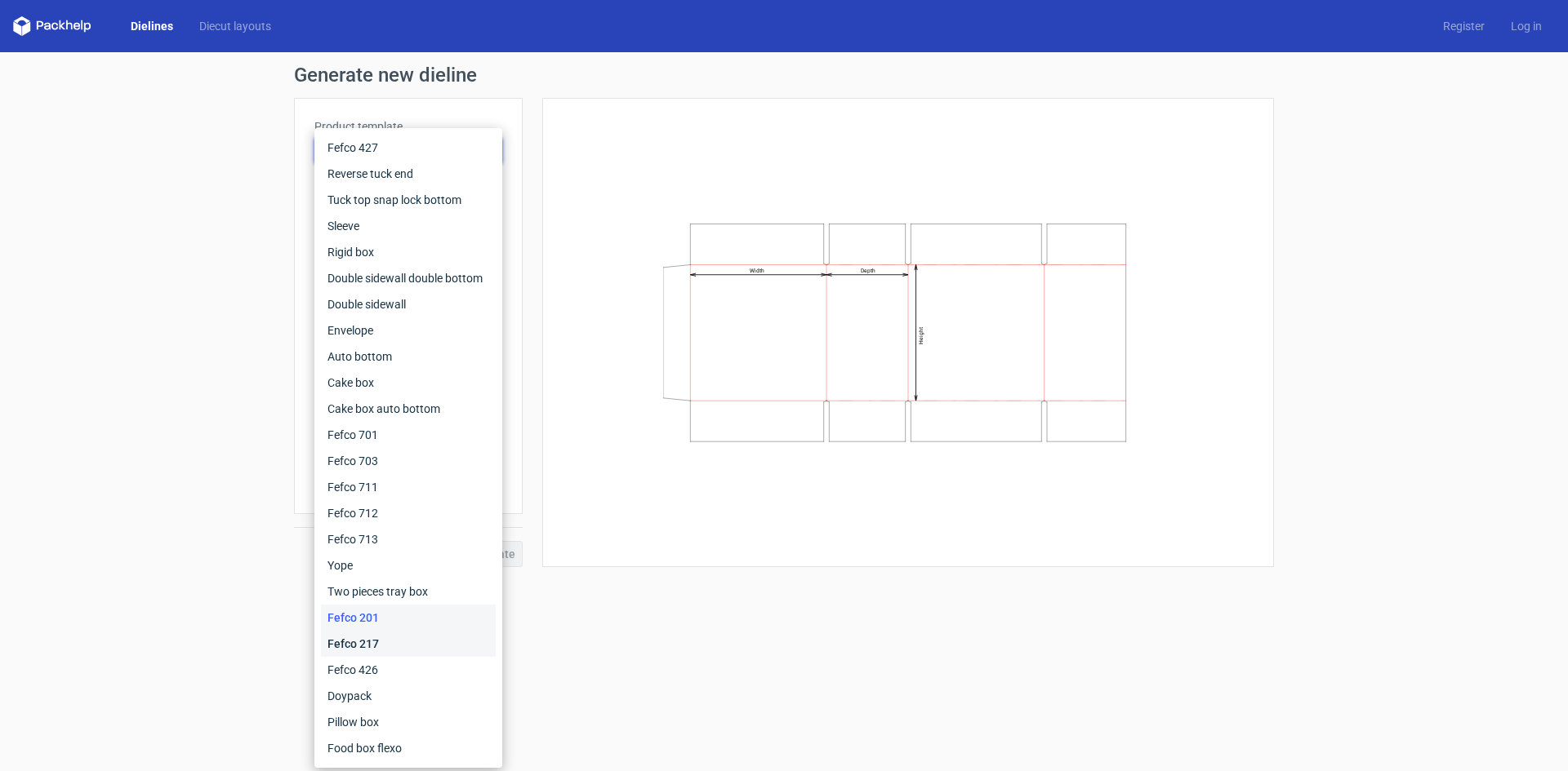
click at [389, 638] on div "Fefco 217" at bounding box center [408, 644] width 175 height 26
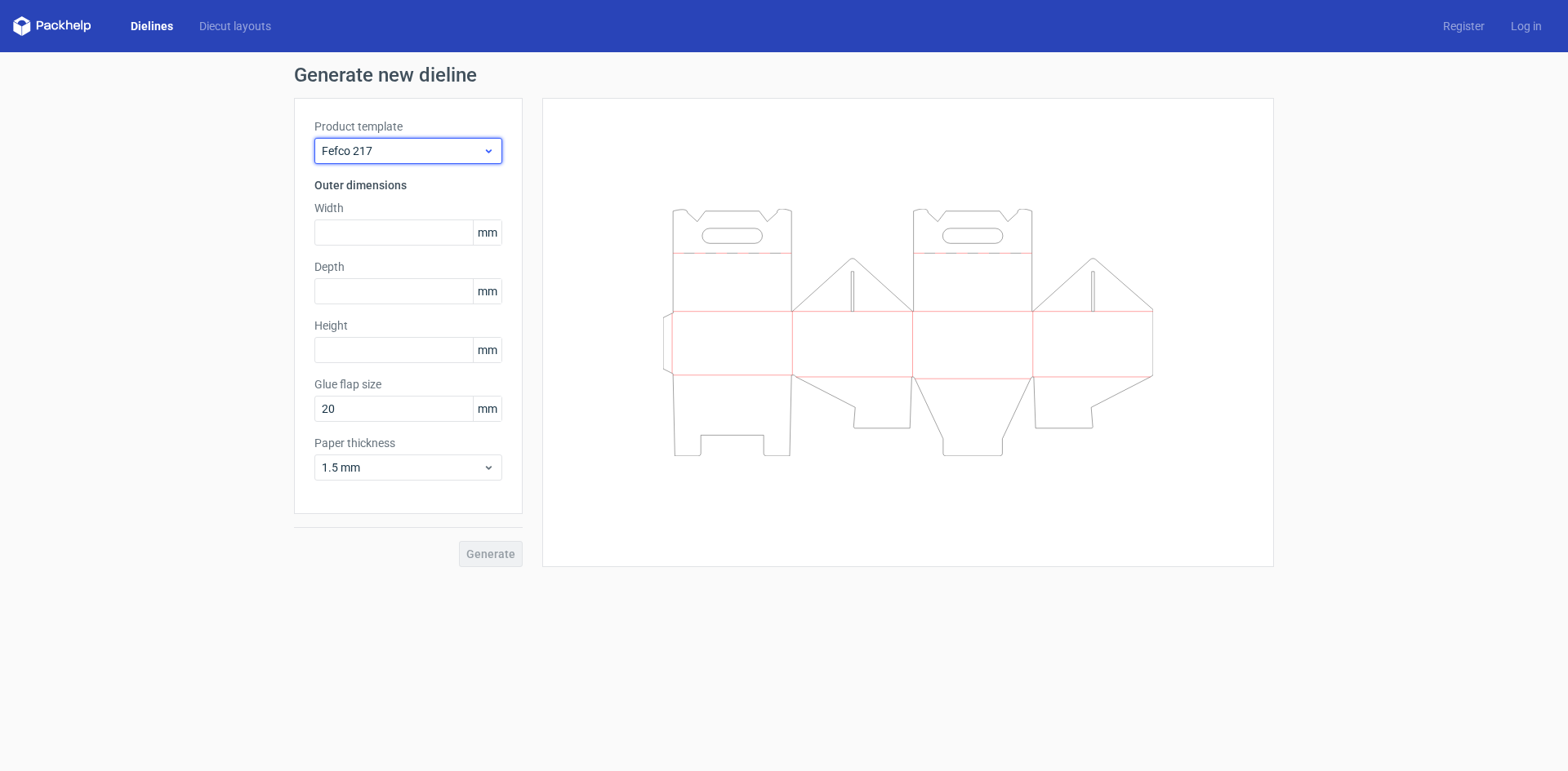
click at [495, 141] on div "Fefco 217" at bounding box center [408, 151] width 188 height 26
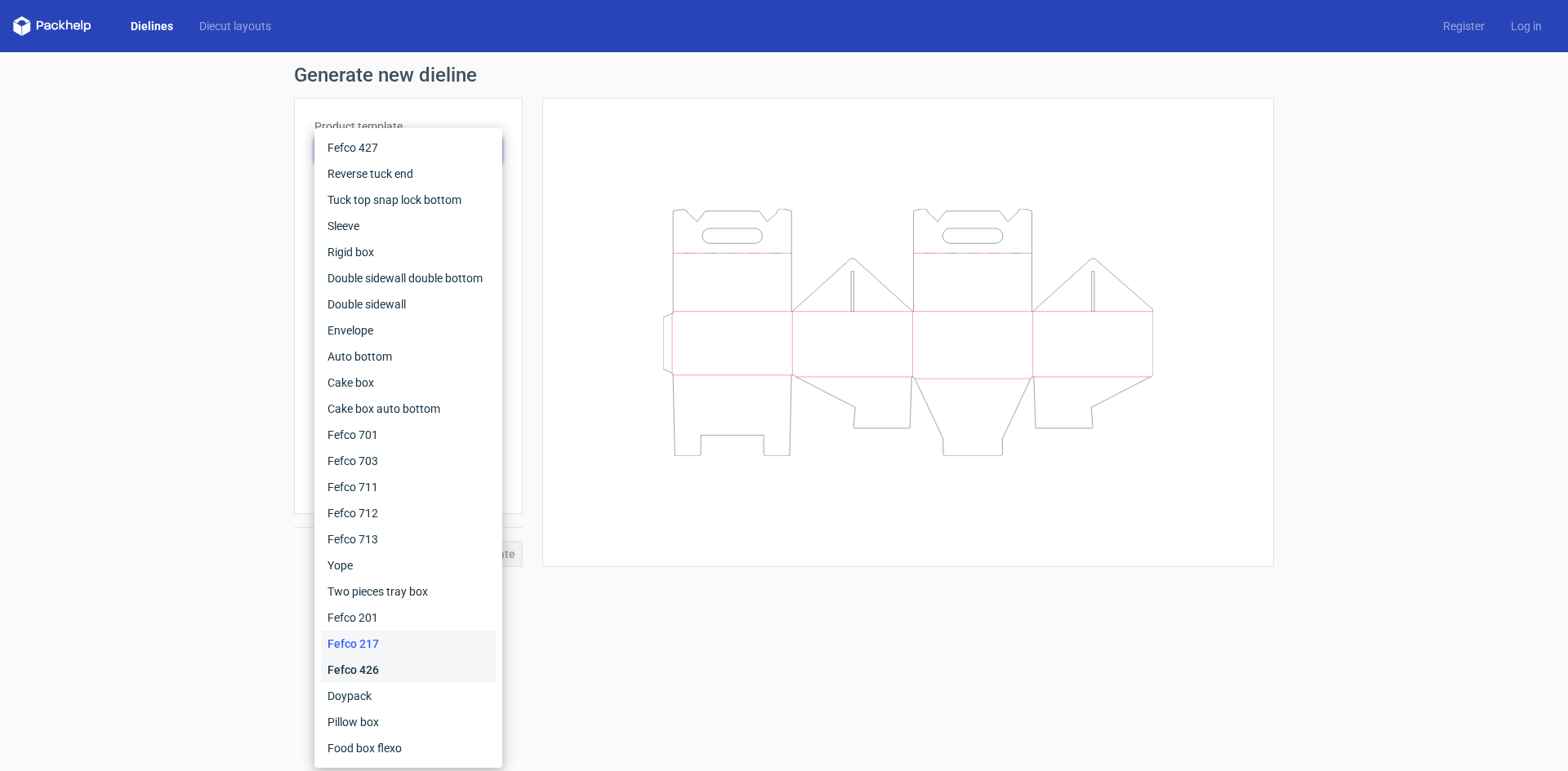
click at [367, 674] on div "Fefco 426" at bounding box center [408, 670] width 175 height 26
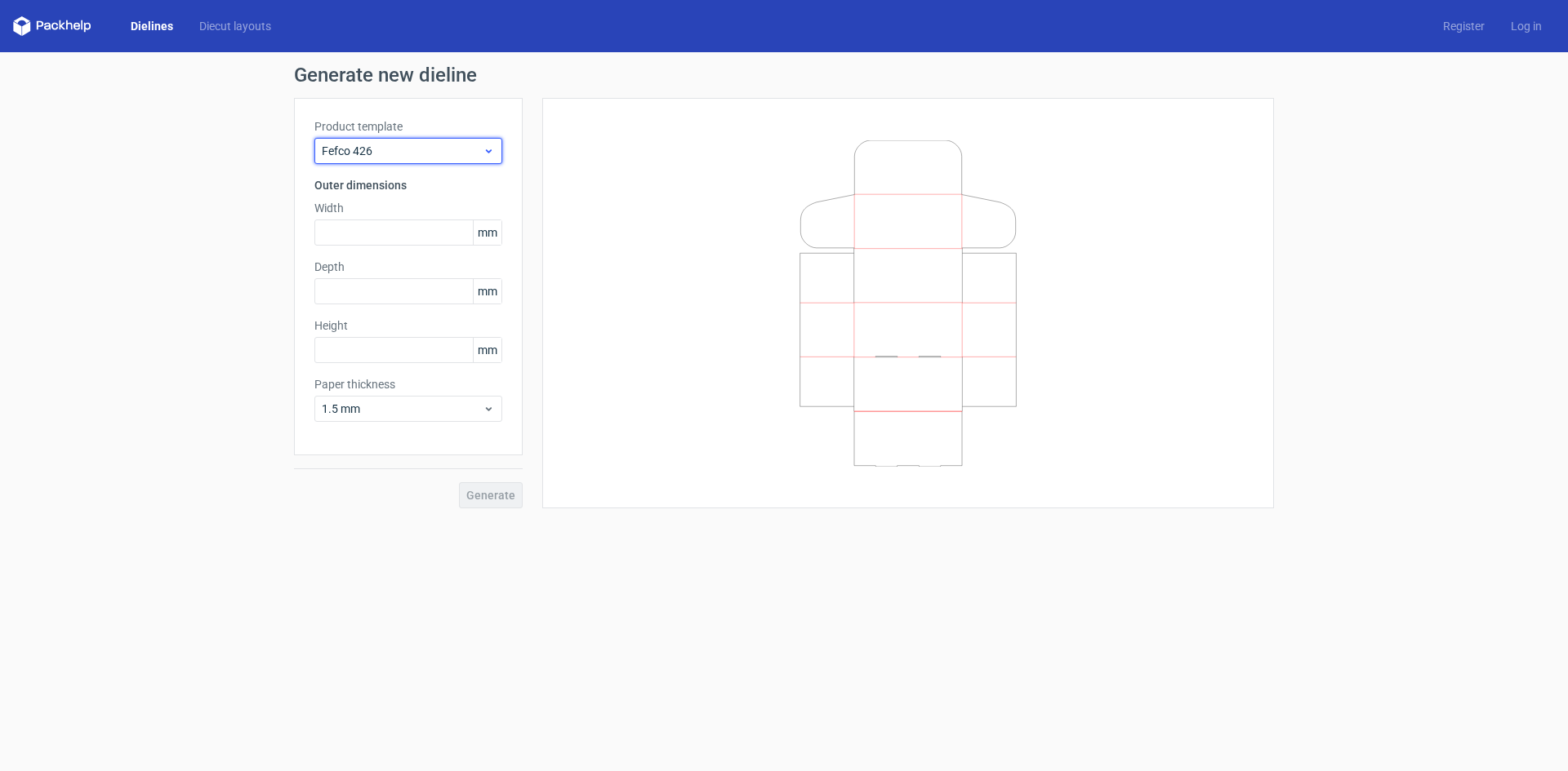
click at [495, 148] on div "Fefco 426" at bounding box center [408, 151] width 188 height 26
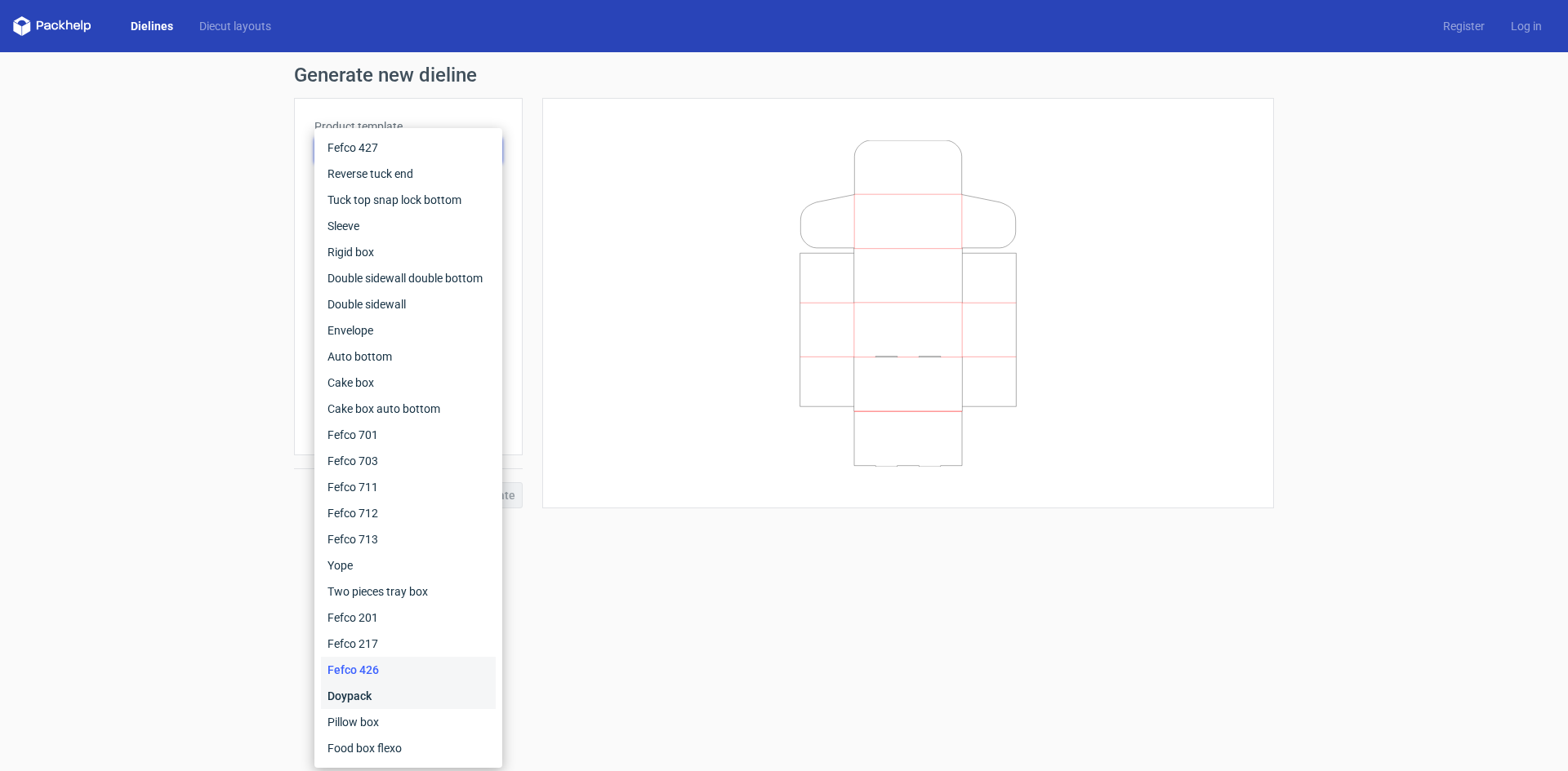
click at [386, 690] on div "Doypack" at bounding box center [408, 696] width 175 height 26
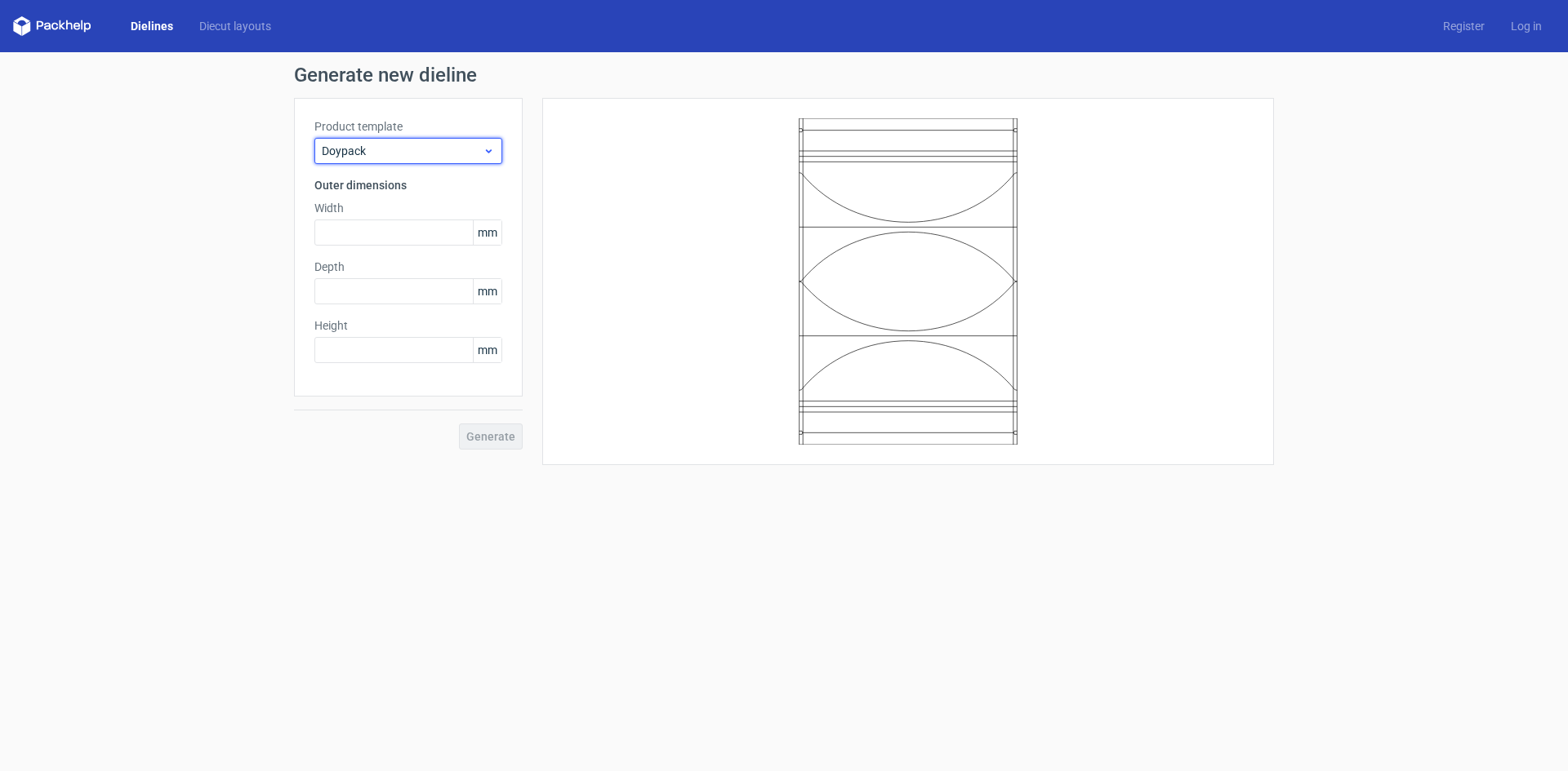
click at [493, 146] on icon at bounding box center [488, 151] width 12 height 13
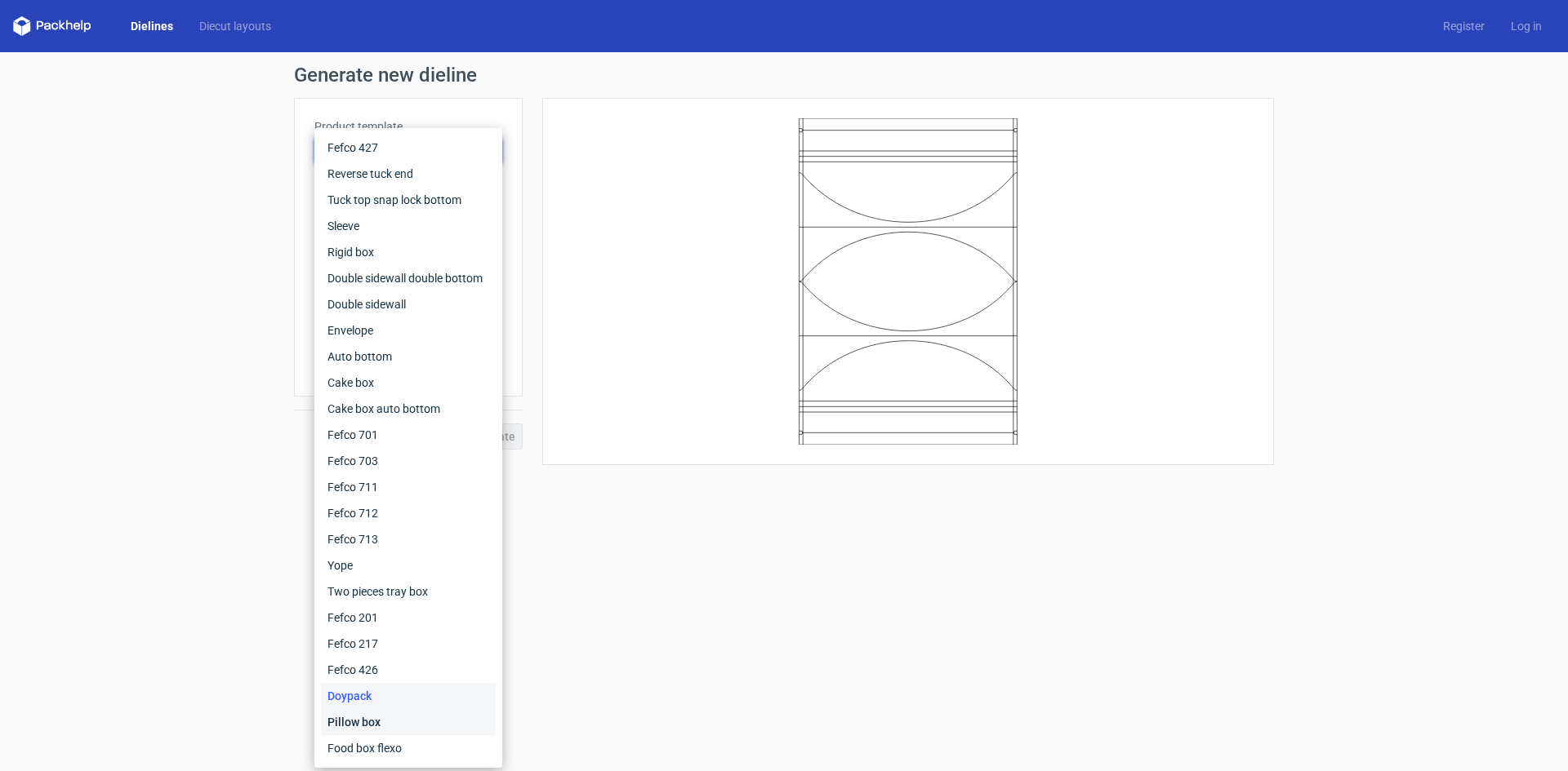
click at [356, 725] on div "Pillow box" at bounding box center [408, 722] width 175 height 26
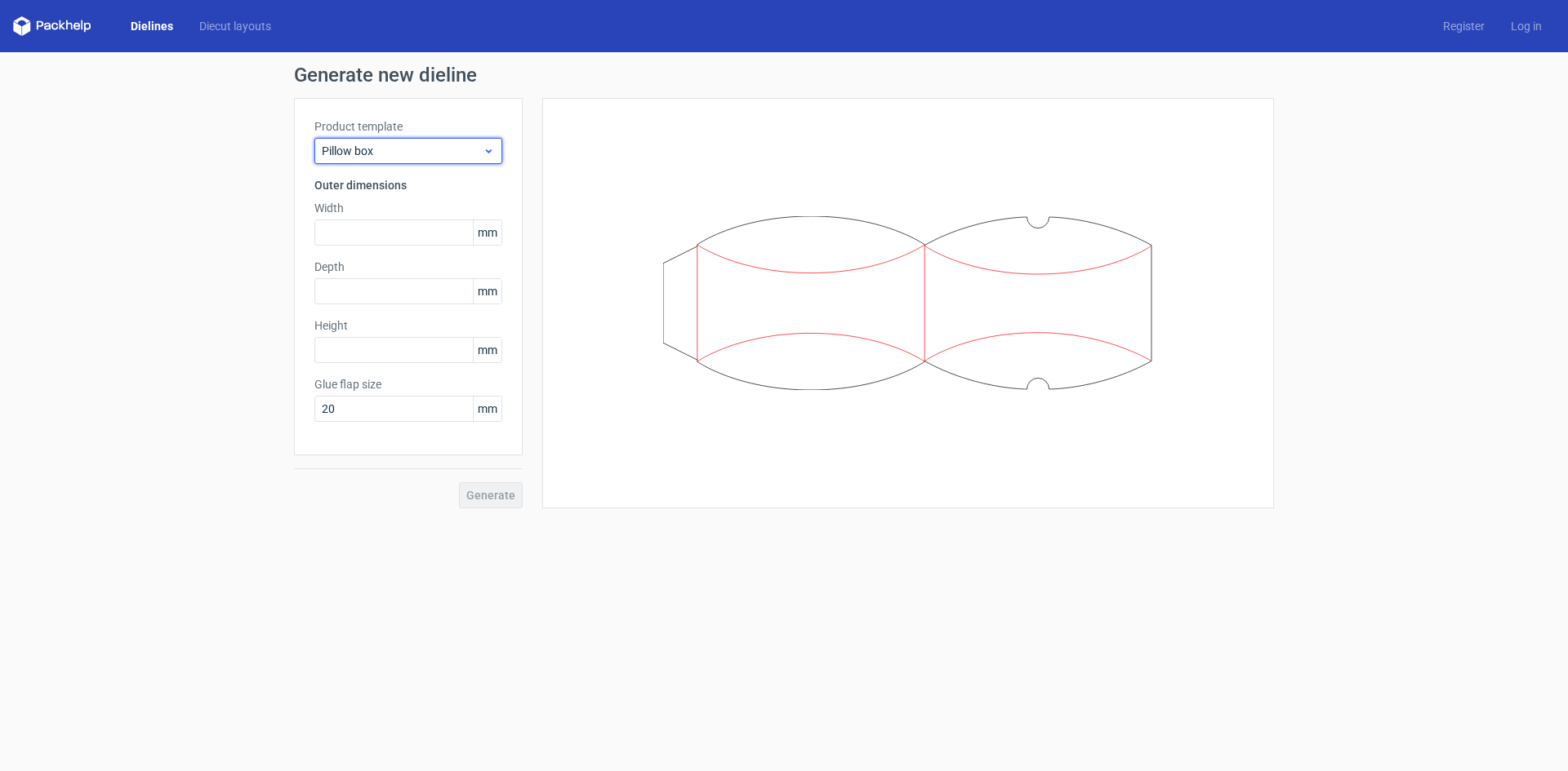
click at [496, 155] on div "Pillow box" at bounding box center [408, 151] width 188 height 26
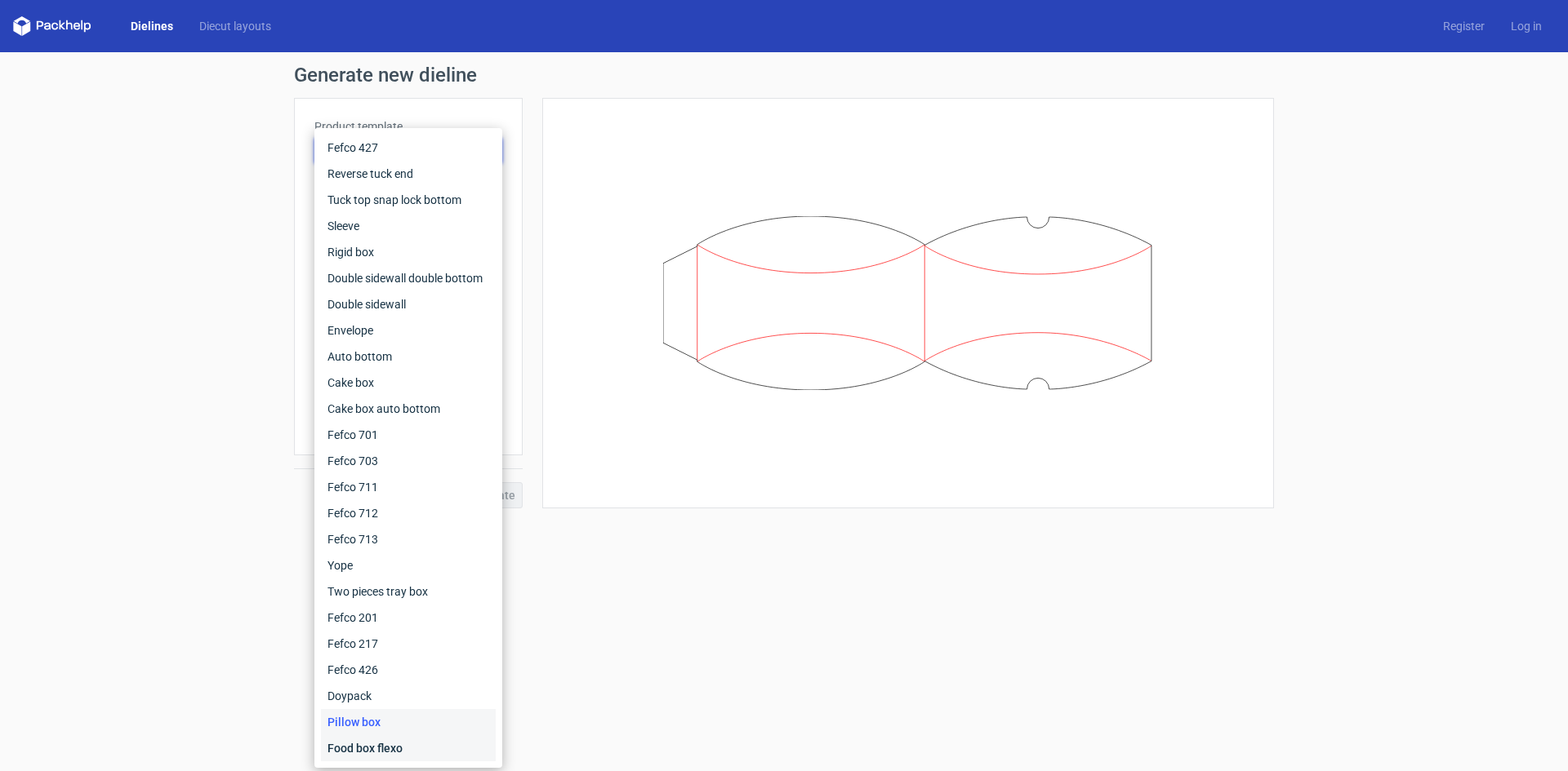
click at [365, 751] on div "Food box flexo" at bounding box center [408, 748] width 175 height 26
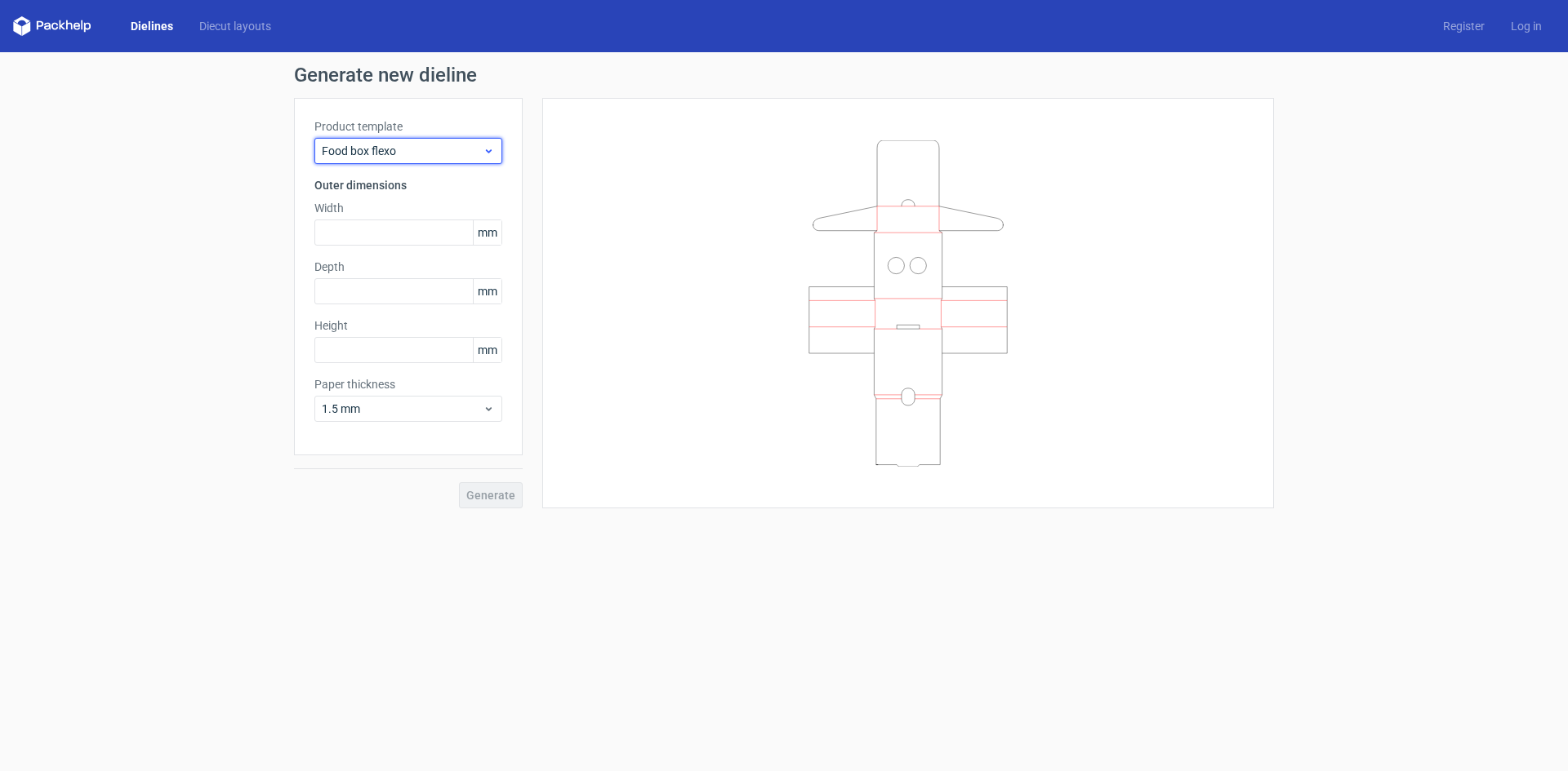
click at [489, 150] on icon at bounding box center [488, 151] width 12 height 13
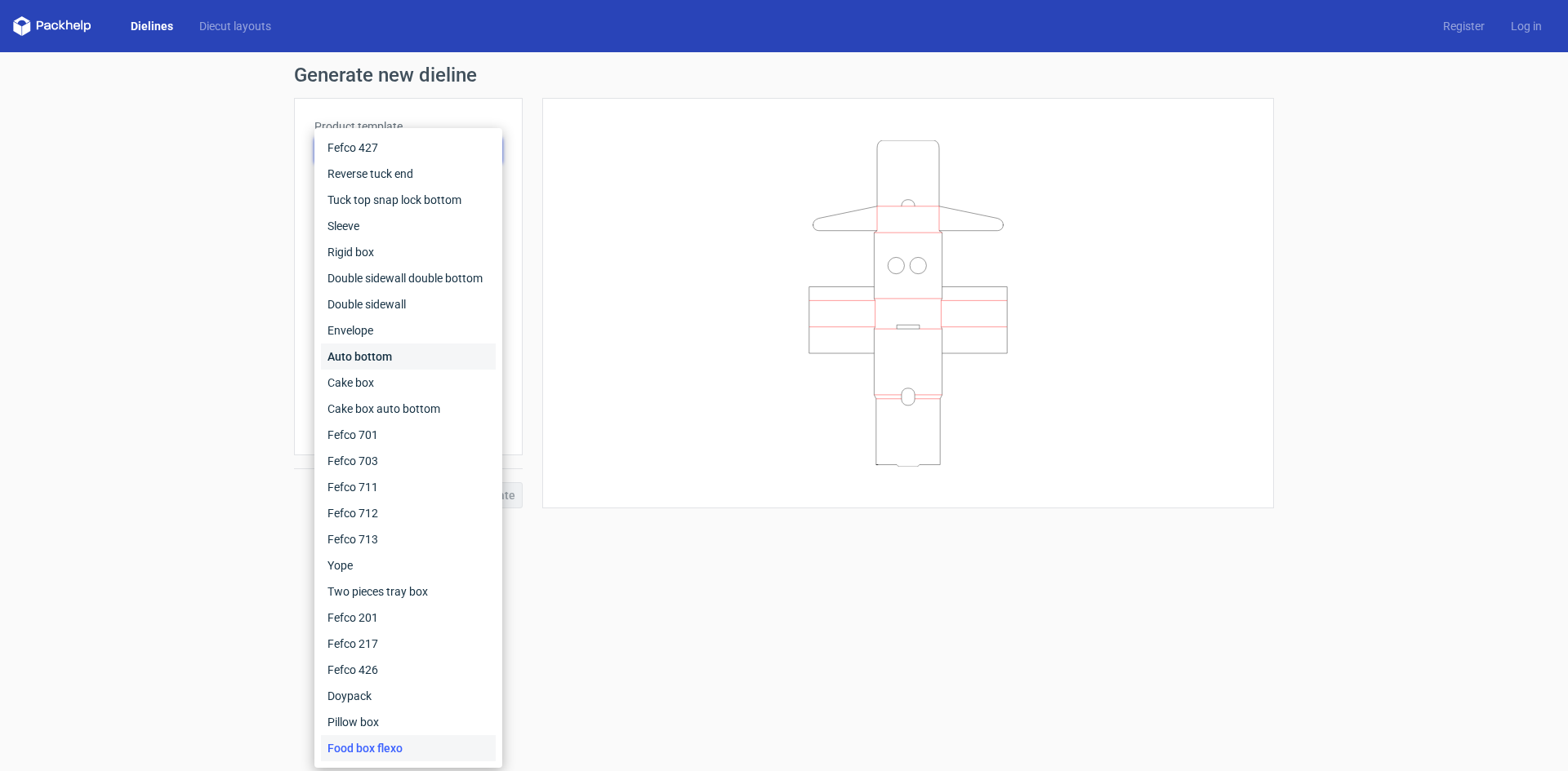
click at [375, 357] on div "Auto bottom" at bounding box center [408, 356] width 175 height 26
